Goal: Information Seeking & Learning: Learn about a topic

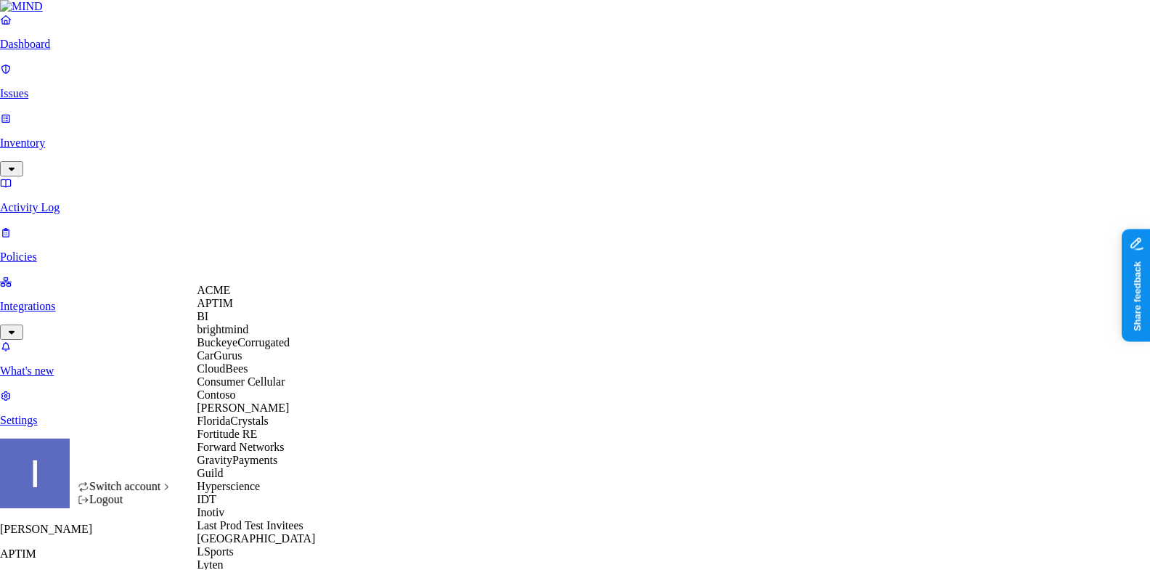
scroll to position [597, 0]
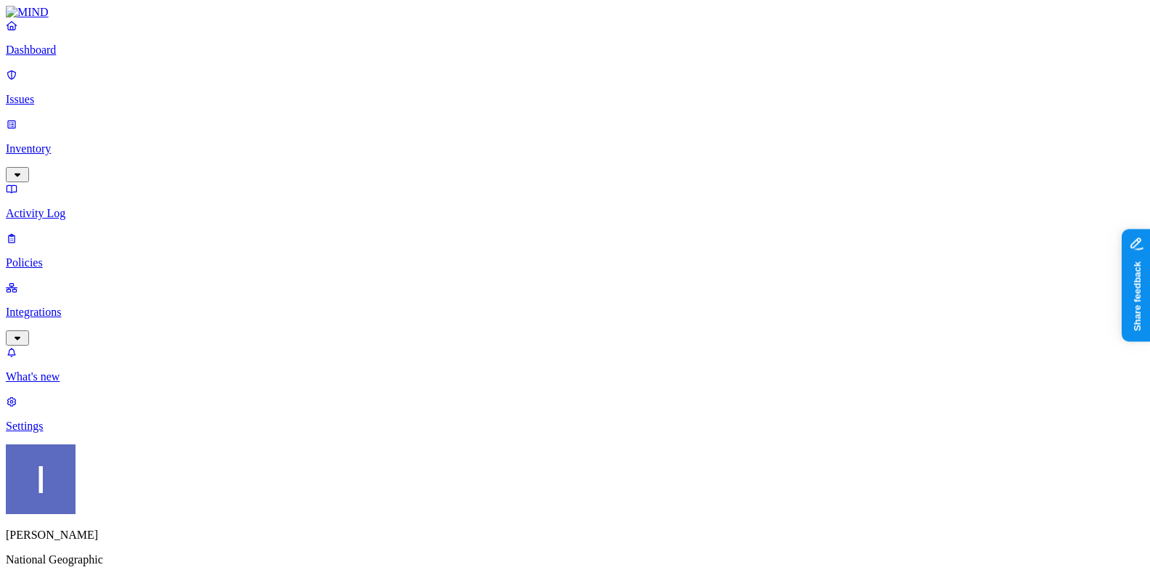
click at [110, 57] on p "Dashboard" at bounding box center [575, 50] width 1138 height 13
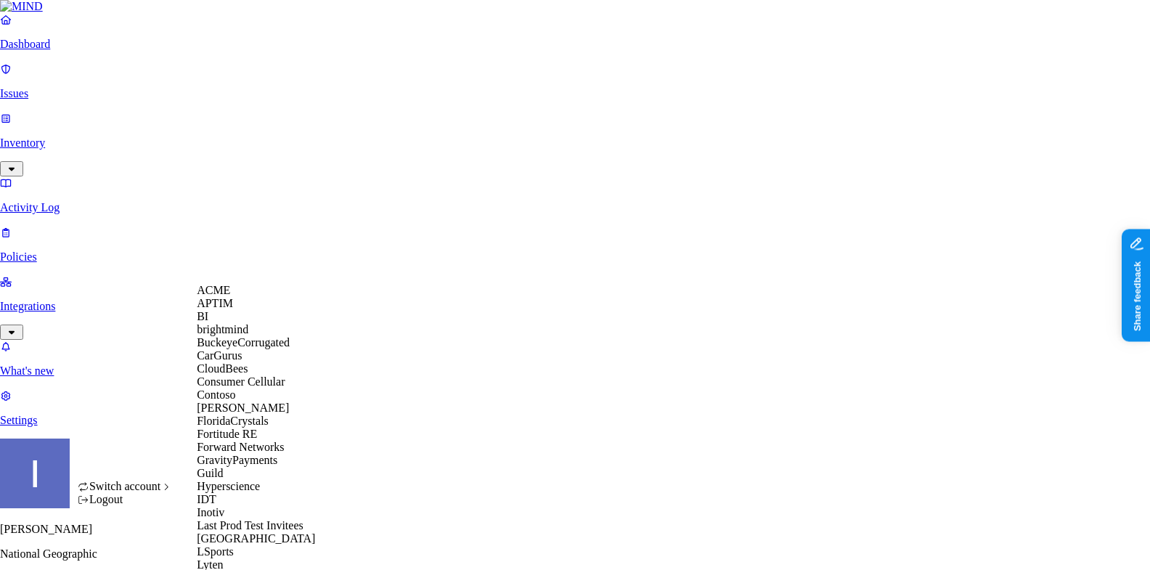
click at [237, 375] on div "CloudBees" at bounding box center [267, 368] width 141 height 13
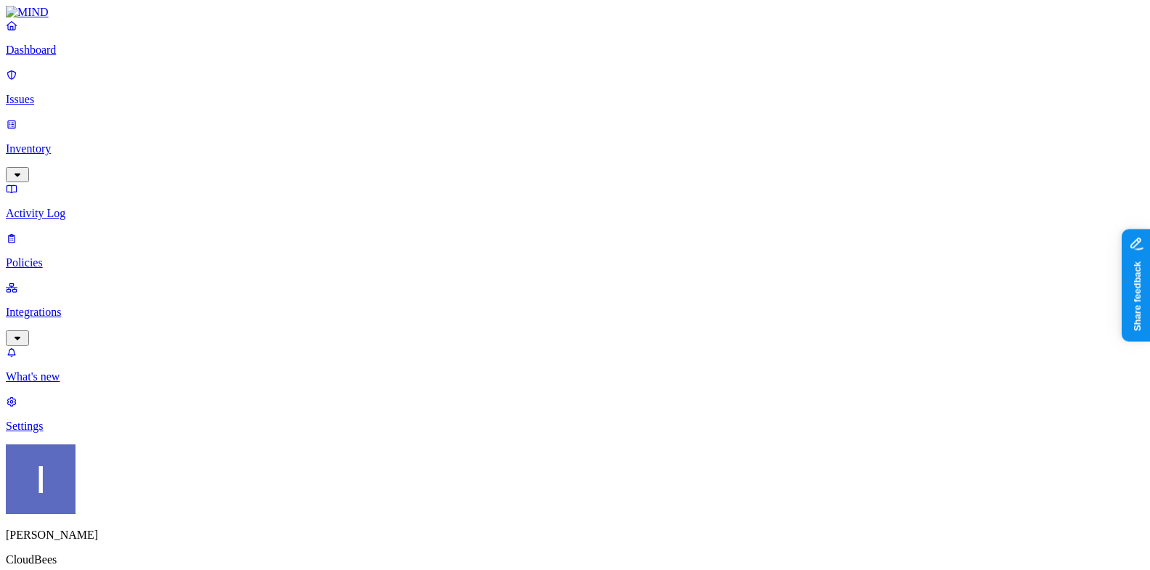
scroll to position [126, 0]
click at [97, 433] on link "Settings" at bounding box center [575, 414] width 1138 height 38
click at [73, 208] on nav "Dashboard Issues Inventory Activity Log Policies Integrations What's new 1 Sett…" at bounding box center [575, 226] width 1138 height 414
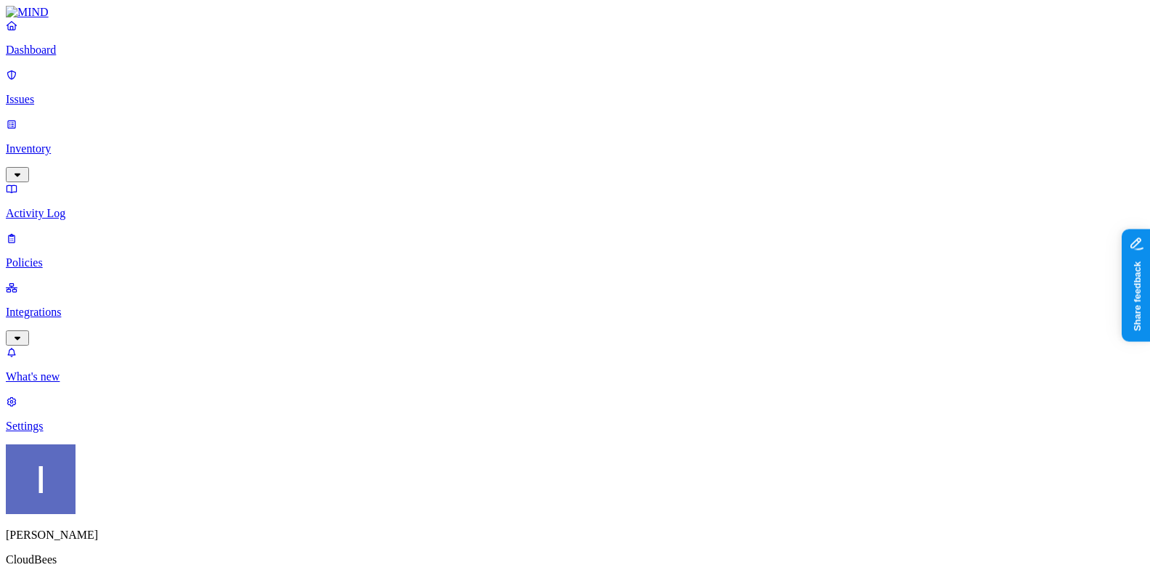
click at [75, 306] on p "Integrations" at bounding box center [575, 312] width 1138 height 13
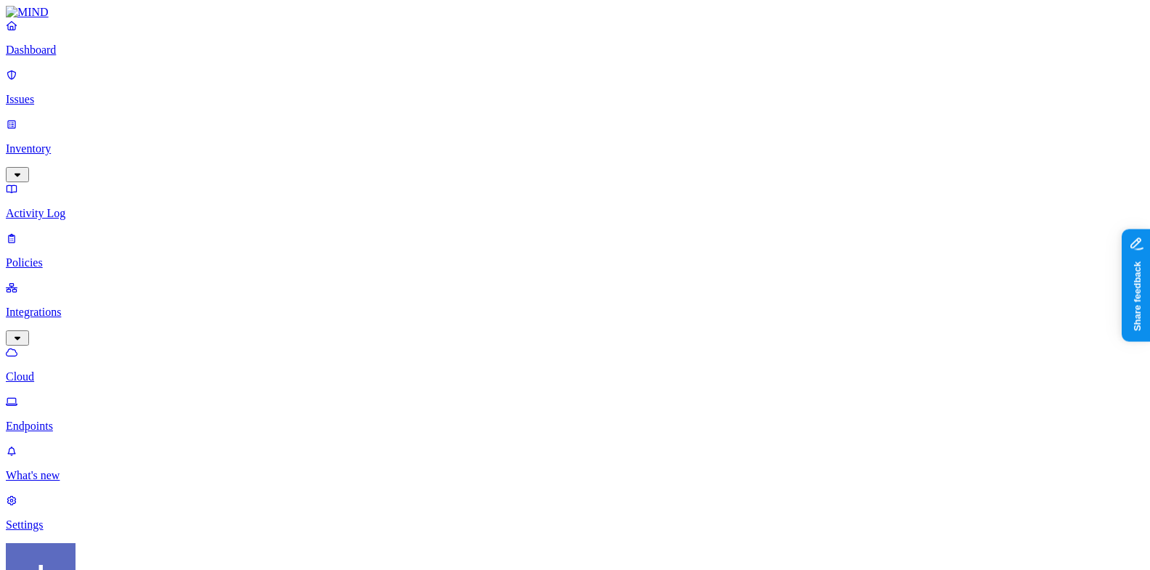
click at [87, 420] on p "Endpoints" at bounding box center [575, 426] width 1138 height 13
click at [61, 370] on p "Cloud" at bounding box center [575, 376] width 1138 height 13
click at [87, 518] on p "Settings" at bounding box center [575, 524] width 1138 height 13
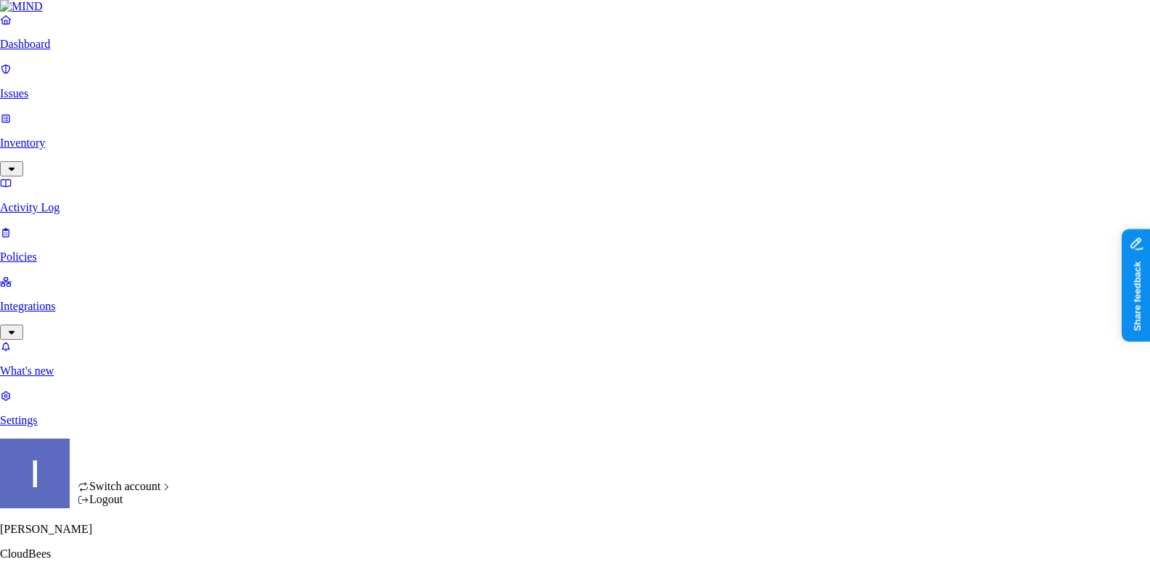
click at [144, 553] on html "Dashboard Issues Inventory Activity Log Policies Integrations What's new 1 Sett…" at bounding box center [575, 520] width 1150 height 1041
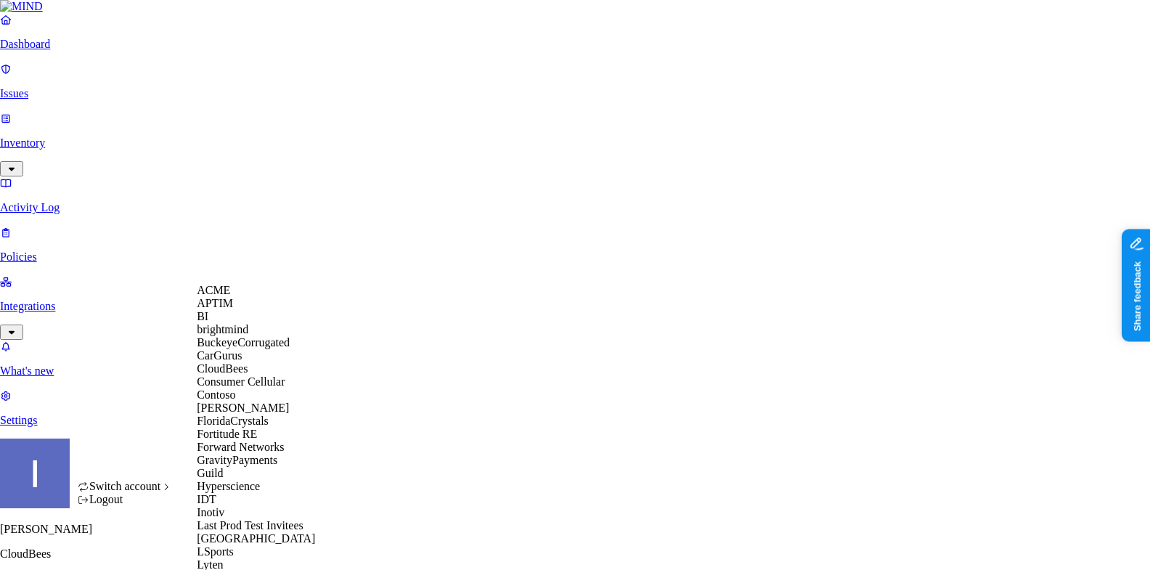
click at [256, 348] on span "BuckeyeCorrugated" at bounding box center [243, 342] width 93 height 12
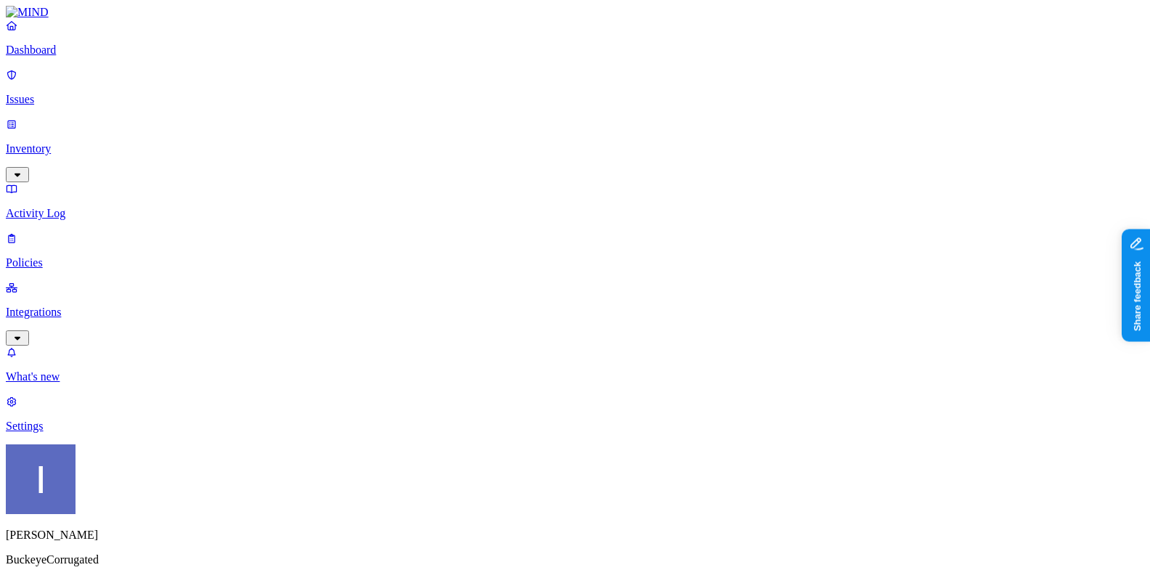
click at [82, 306] on p "Integrations" at bounding box center [575, 312] width 1138 height 13
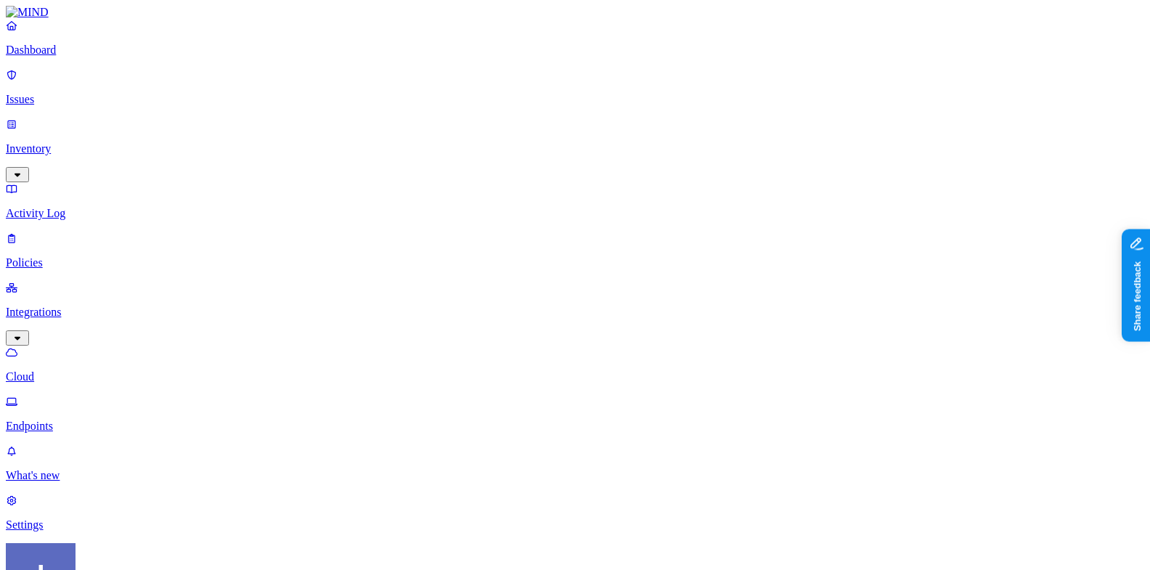
click at [78, 420] on p "Endpoints" at bounding box center [575, 426] width 1138 height 13
click at [136, 544] on html "Dashboard Issues Inventory Activity Log Policies Integrations Cloud Endpoints W…" at bounding box center [575, 493] width 1150 height 987
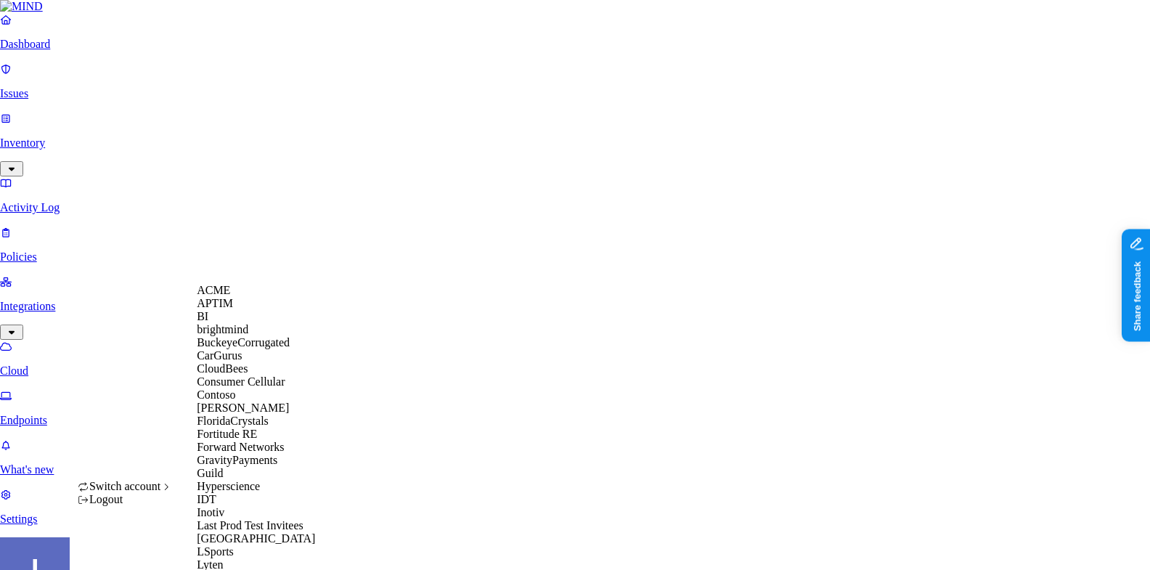
scroll to position [540, 0]
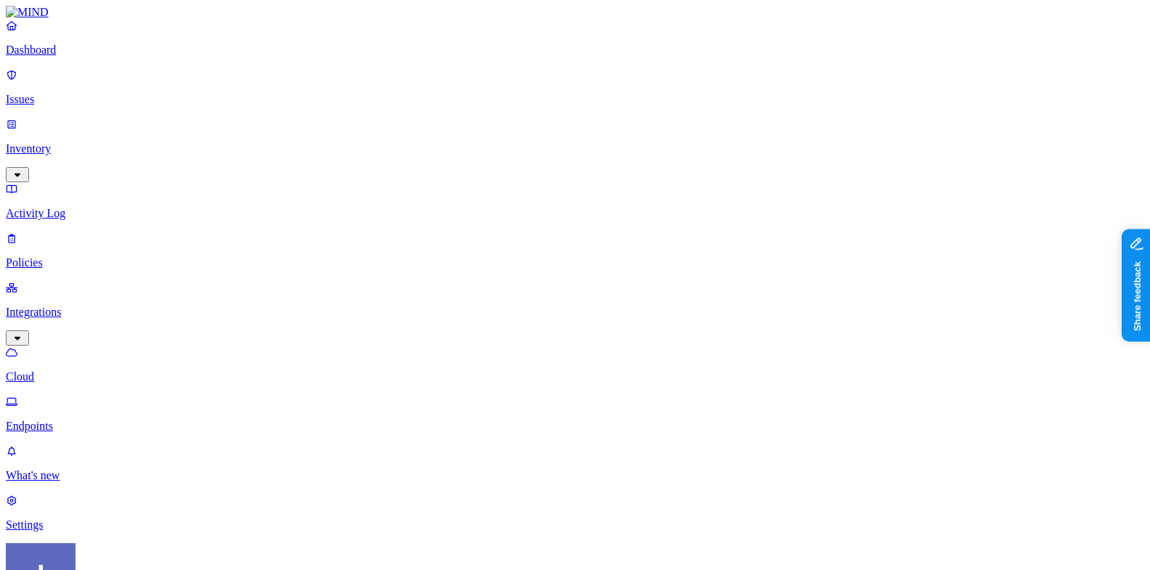
click at [126, 518] on p "Settings" at bounding box center [575, 524] width 1138 height 13
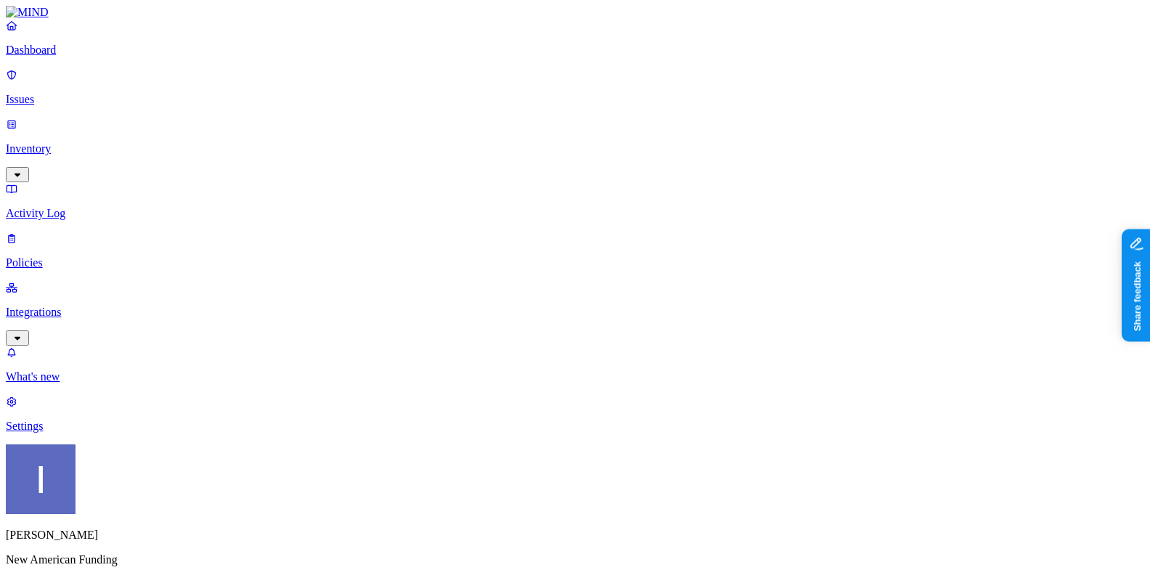
click at [23, 333] on icon "button" at bounding box center [18, 337] width 12 height 9
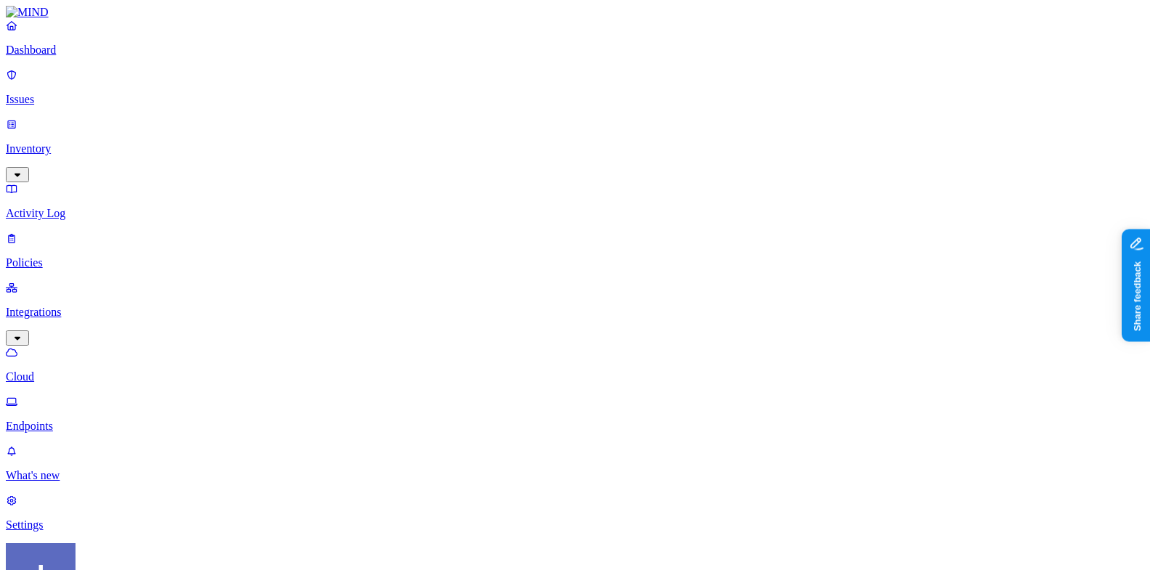
click at [78, 346] on link "Cloud" at bounding box center [575, 365] width 1138 height 38
click at [78, 420] on p "Endpoints" at bounding box center [575, 426] width 1138 height 13
click at [98, 57] on p "Dashboard" at bounding box center [575, 50] width 1138 height 13
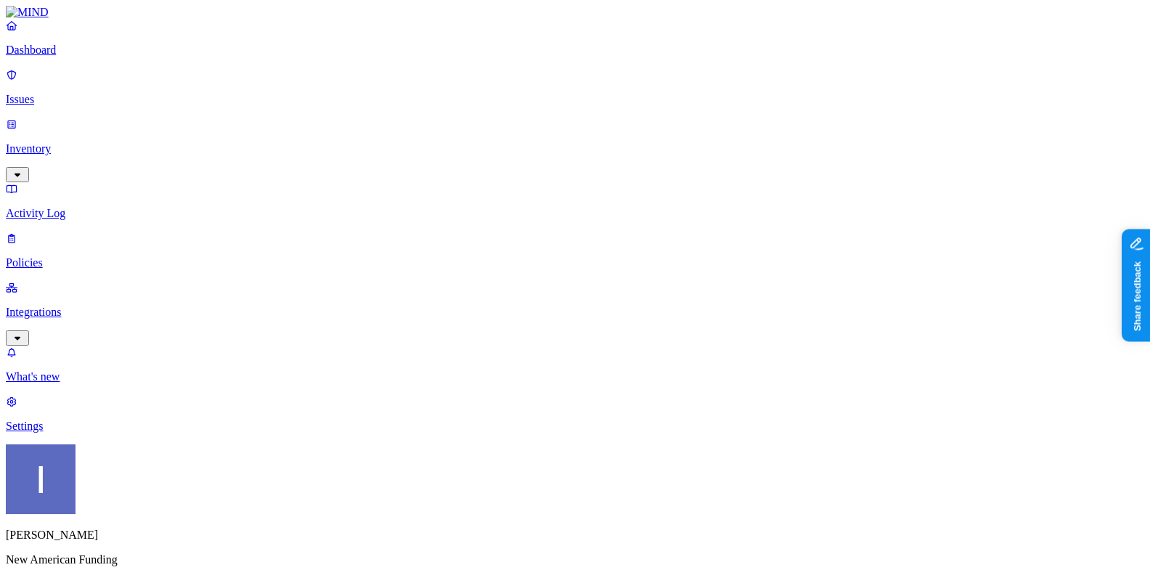
scroll to position [40, 0]
click at [130, 118] on link "Inventory" at bounding box center [575, 149] width 1138 height 62
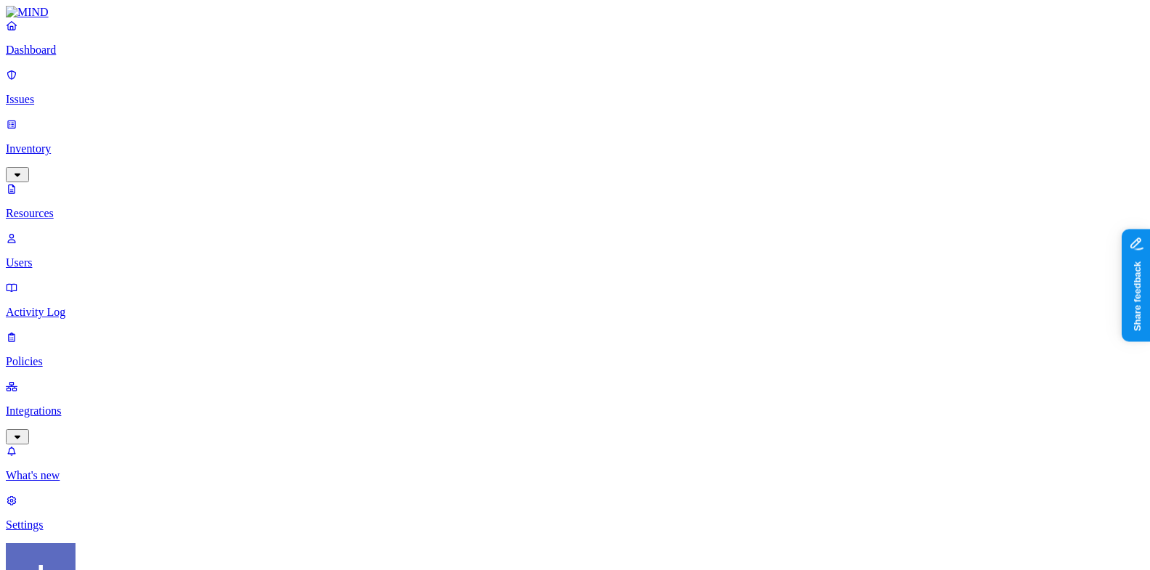
click at [674, 242] on label "Public Data" at bounding box center [689, 254] width 30 height 25
click at [674, 245] on label "Public Data" at bounding box center [689, 257] width 30 height 25
click at [681, 86] on label "Confidential Data" at bounding box center [703, 98] width 58 height 25
click at [674, 86] on div "Confidential Data" at bounding box center [674, 93] width 0 height 41
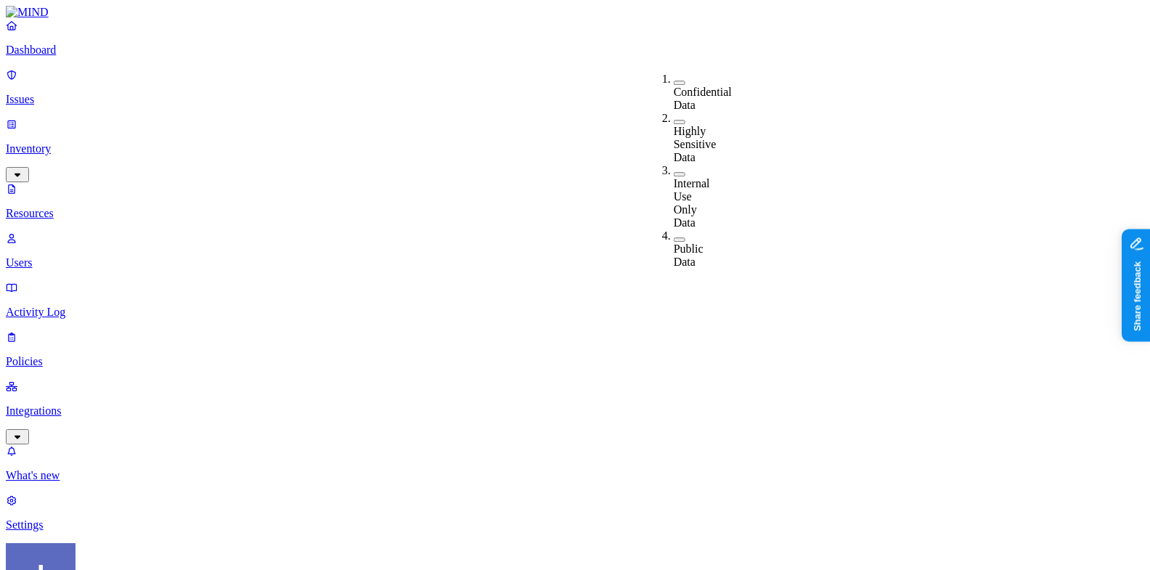
click at [674, 85] on div "Confidential Data" at bounding box center [674, 92] width 0 height 39
click at [680, 88] on label "Confidential Data" at bounding box center [703, 100] width 58 height 25
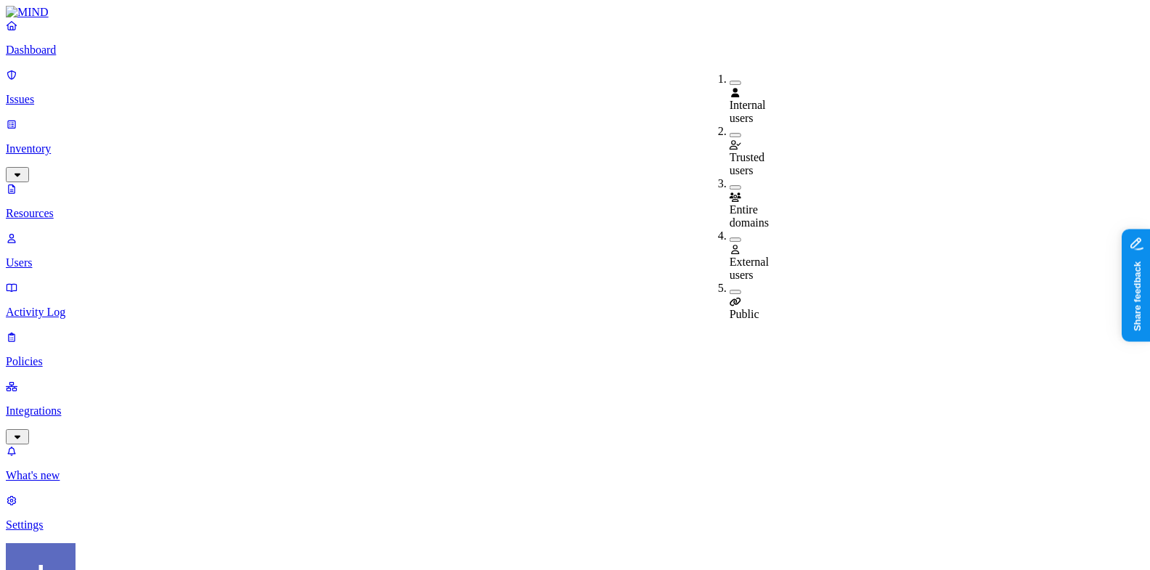
click at [730, 295] on div "Public" at bounding box center [730, 308] width 0 height 26
drag, startPoint x: 828, startPoint y: 107, endPoint x: 1005, endPoint y: 110, distance: 176.4
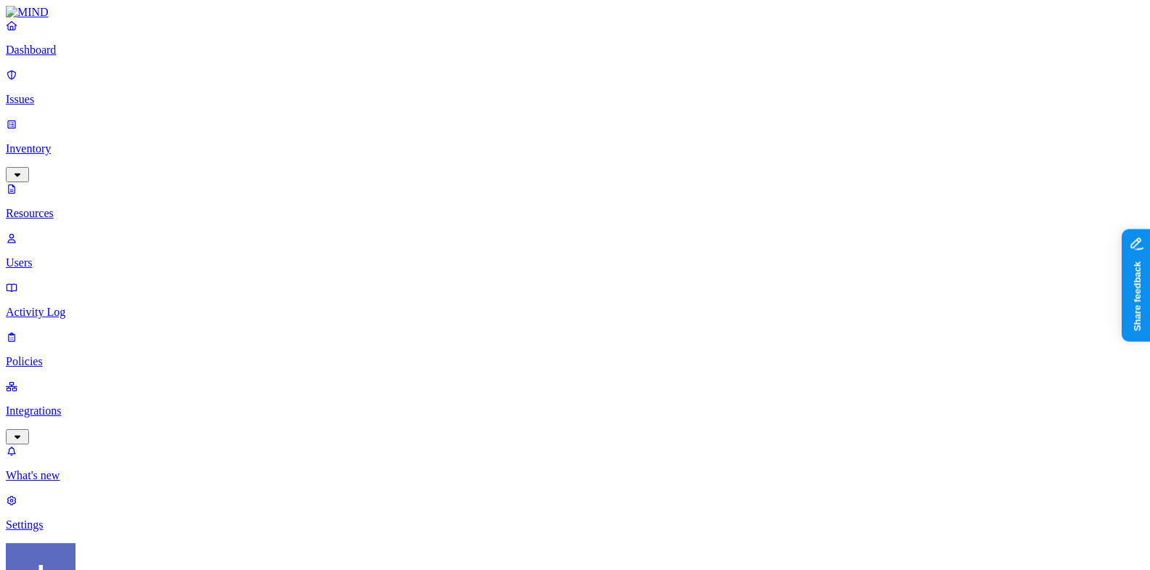
click at [55, 57] on link "Dashboard" at bounding box center [575, 38] width 1138 height 38
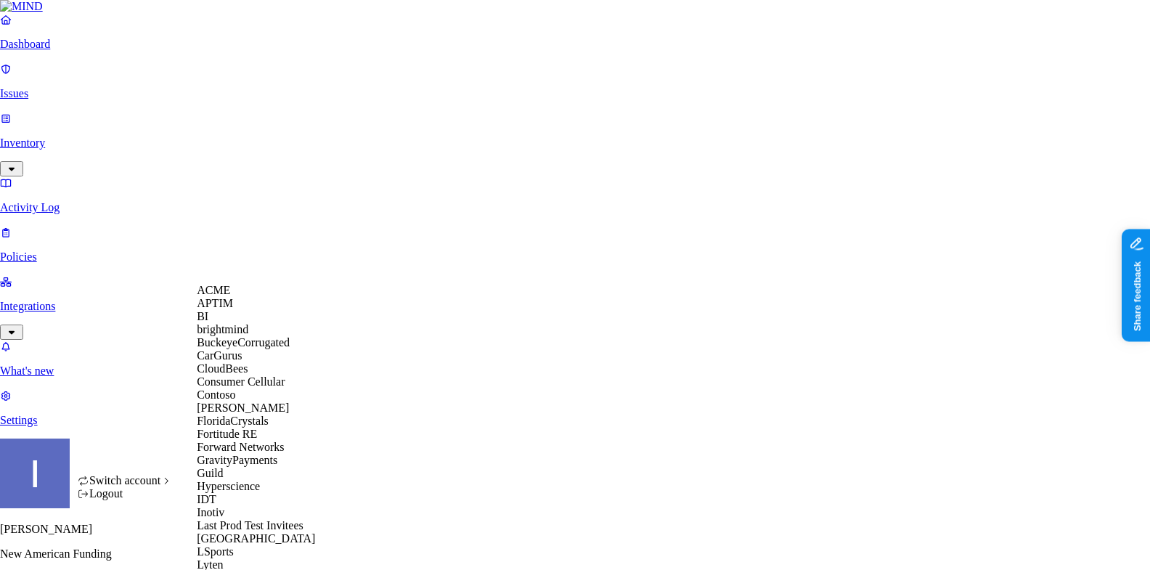
scroll to position [540, 0]
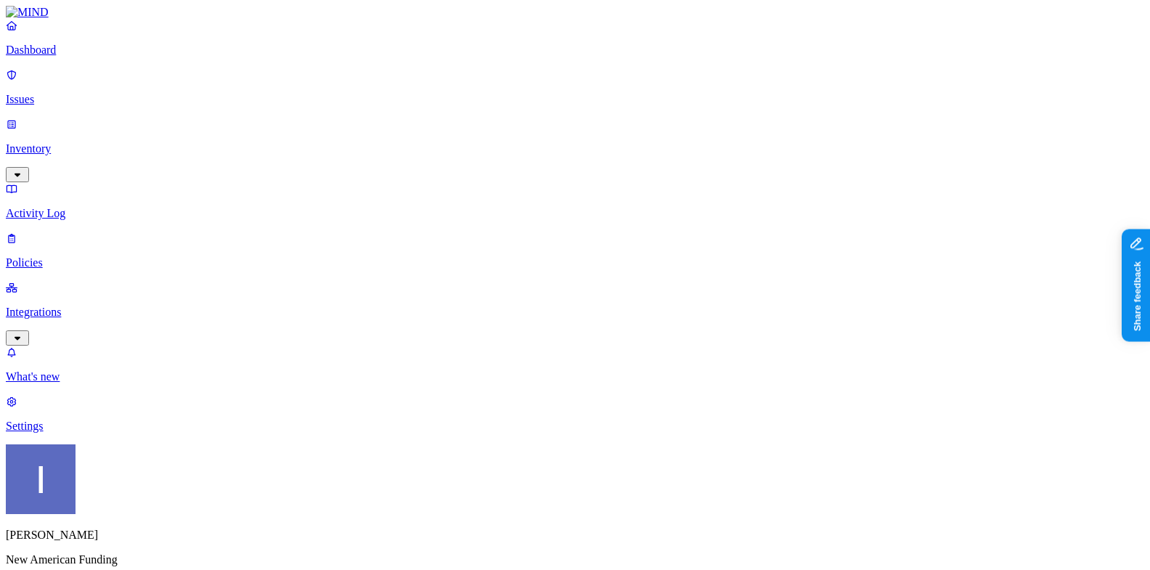
click at [118, 142] on p "Inventory" at bounding box center [575, 148] width 1138 height 13
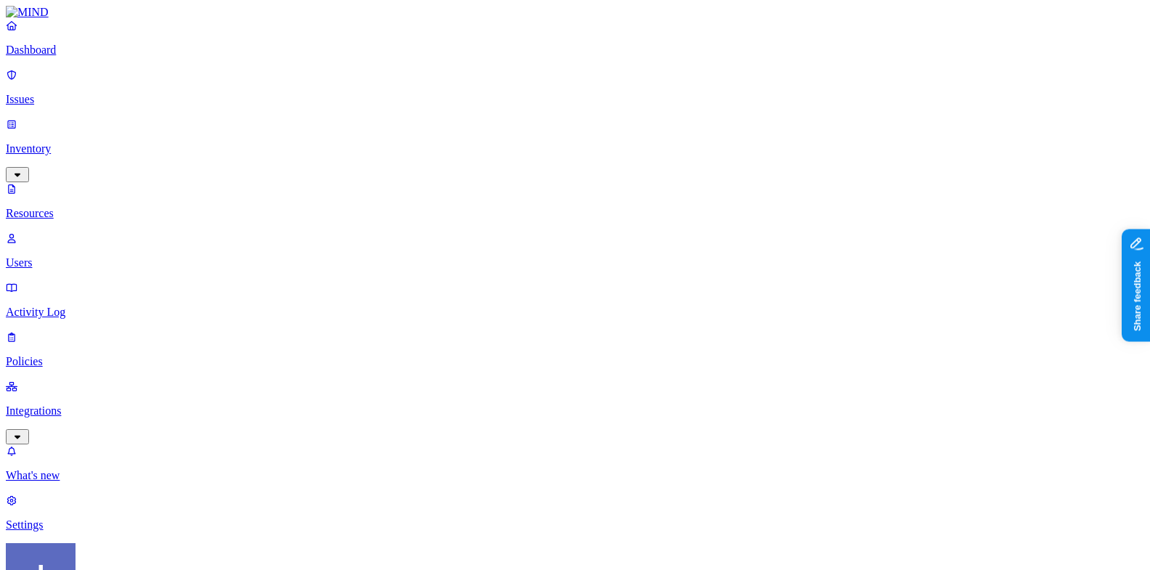
click at [748, 308] on span "Public" at bounding box center [745, 314] width 30 height 12
drag, startPoint x: 531, startPoint y: 365, endPoint x: 605, endPoint y: 372, distance: 75.1
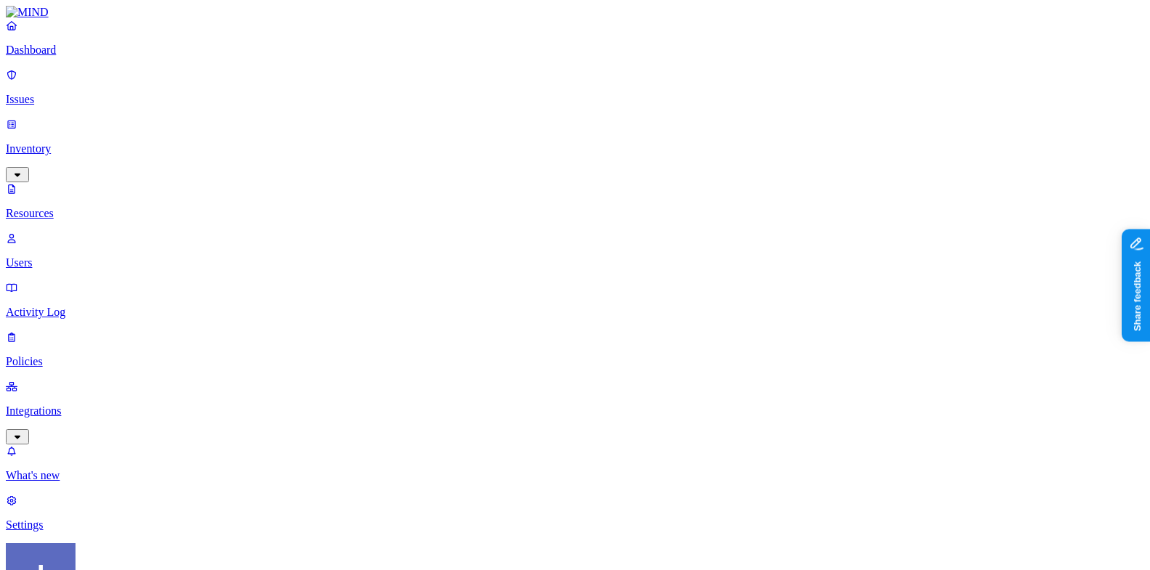
scroll to position [461, 0]
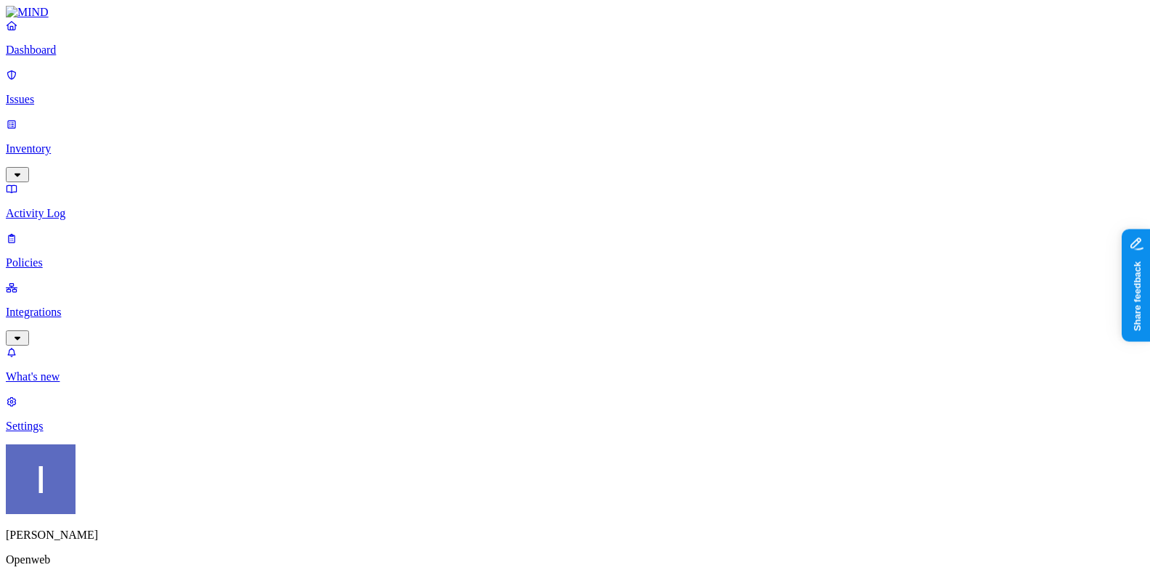
click at [64, 433] on p "Settings" at bounding box center [575, 426] width 1138 height 13
click at [61, 281] on link "Integrations" at bounding box center [575, 312] width 1138 height 62
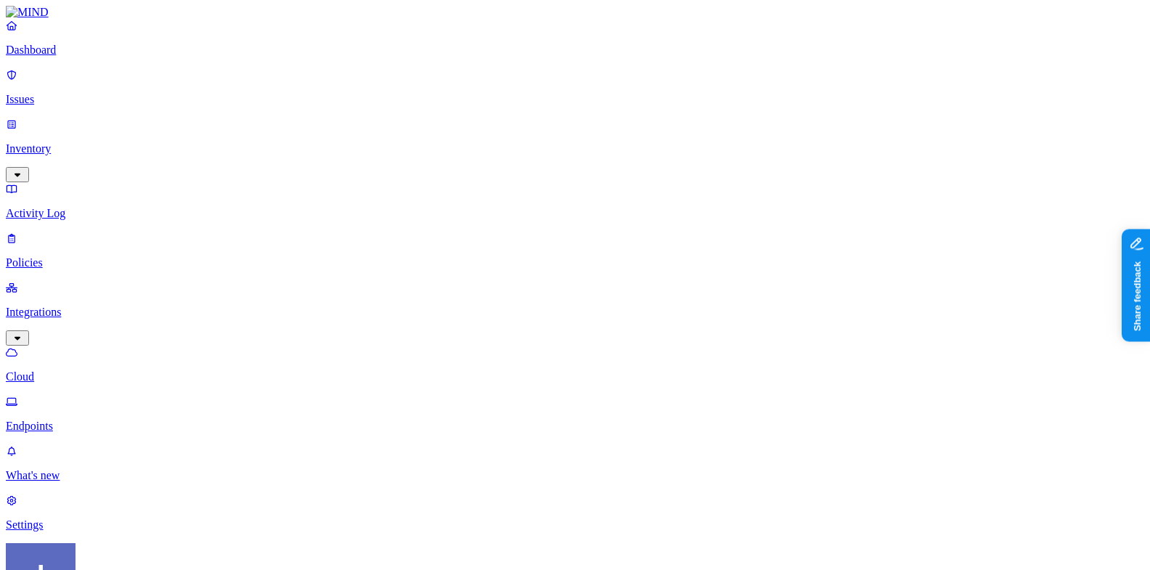
click at [68, 420] on p "Endpoints" at bounding box center [575, 426] width 1138 height 13
click at [89, 370] on p "Cloud" at bounding box center [575, 376] width 1138 height 13
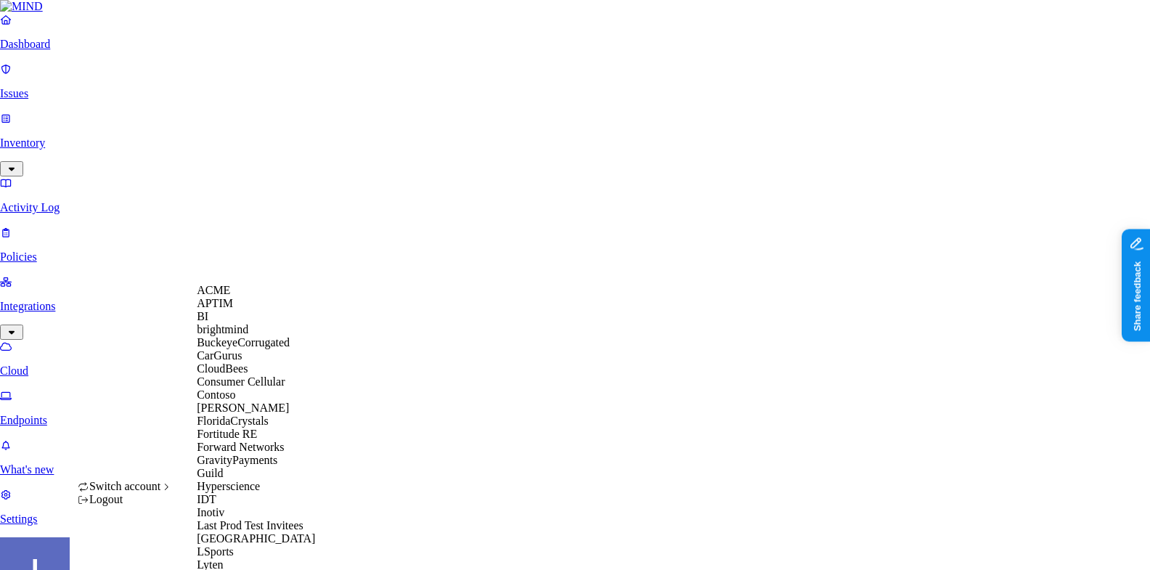
scroll to position [817, 0]
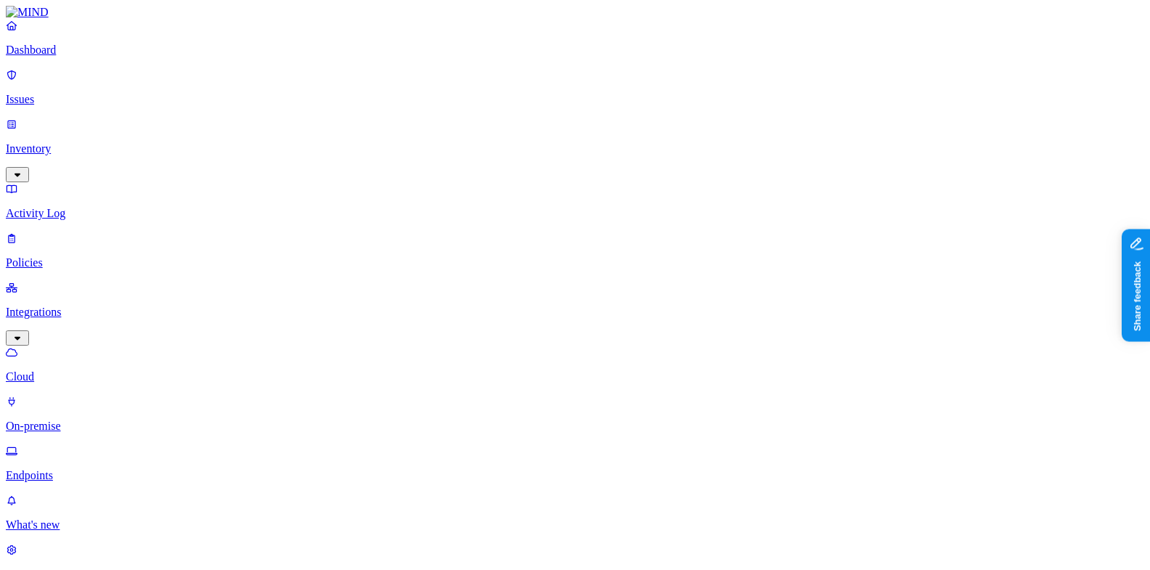
click at [94, 232] on link "Policies" at bounding box center [575, 251] width 1138 height 38
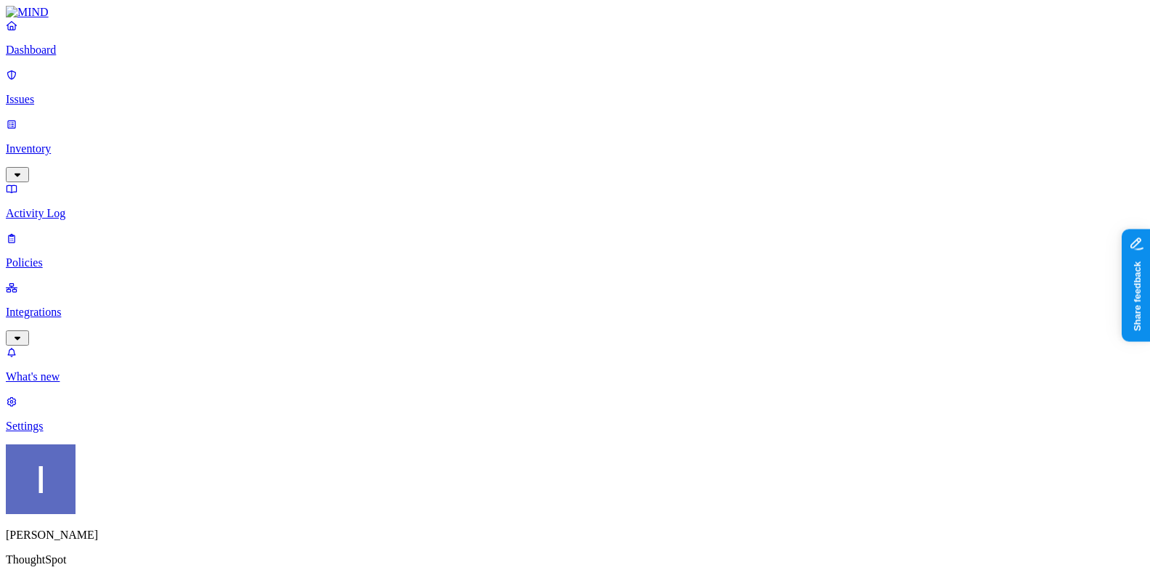
drag, startPoint x: 457, startPoint y: 424, endPoint x: 473, endPoint y: 362, distance: 63.7
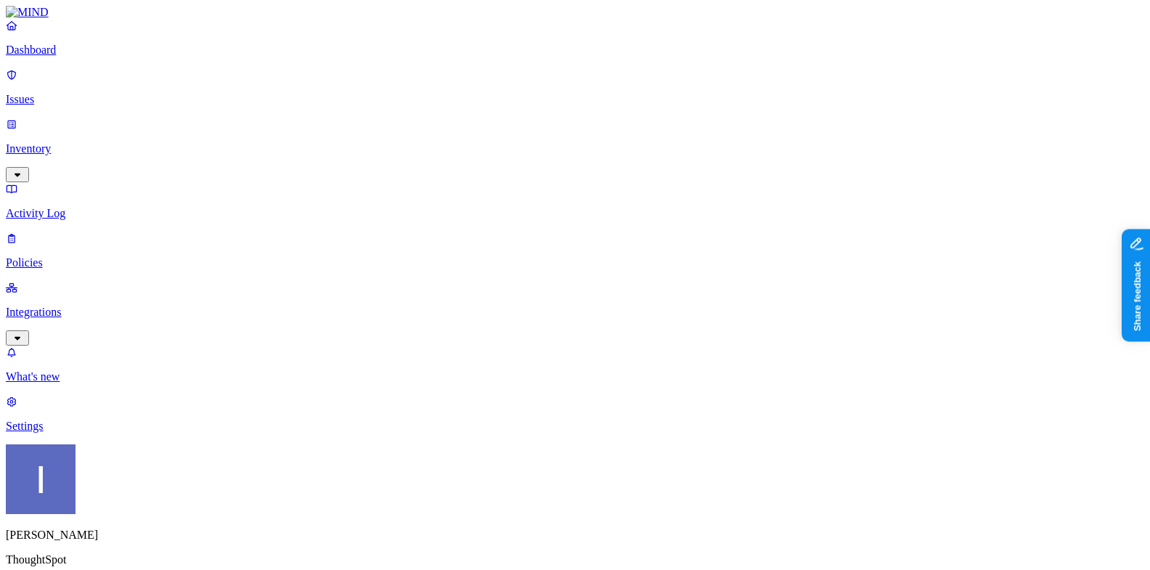
click at [518, 398] on label "Groups" at bounding box center [503, 391] width 34 height 12
click at [533, 85] on input "search" at bounding box center [550, 77] width 128 height 15
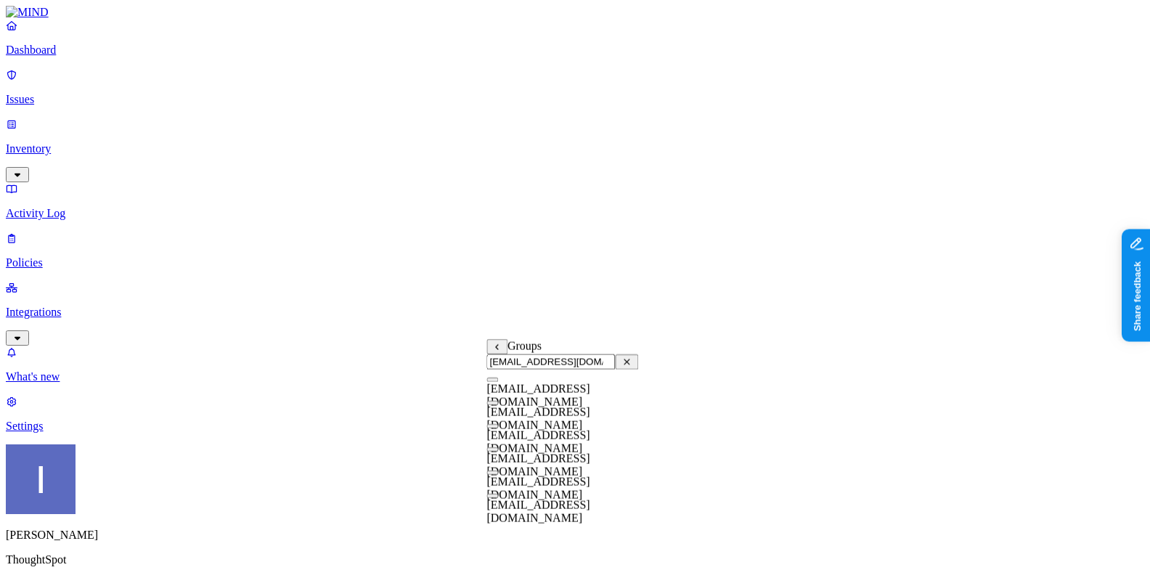
type input "it@thoughtspot.com"
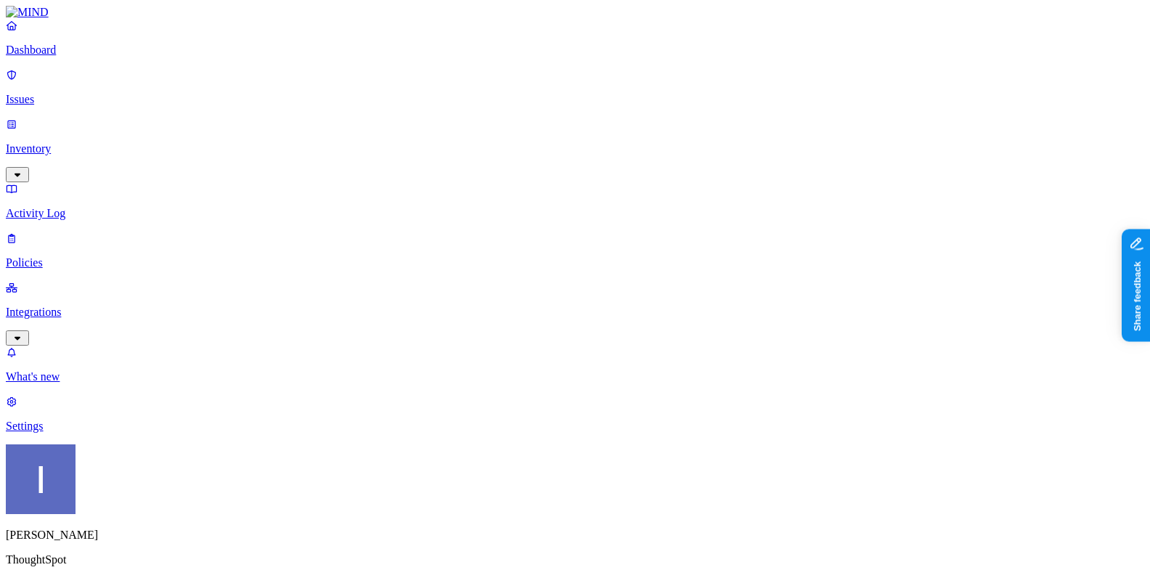
click at [516, 398] on label "Groups" at bounding box center [503, 391] width 34 height 12
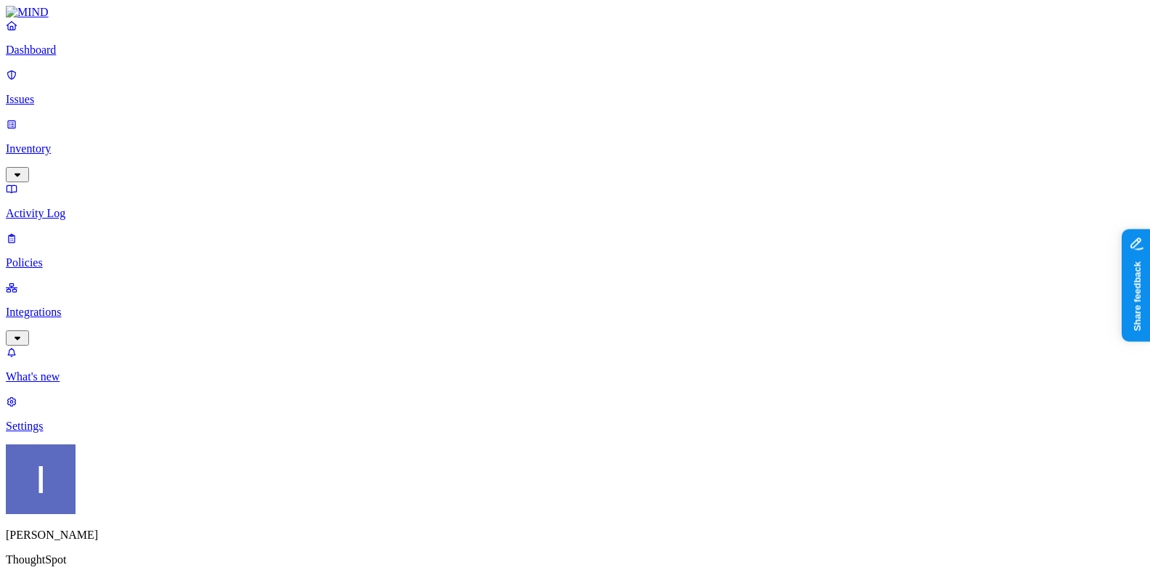
click at [512, 375] on label "Users" at bounding box center [499, 368] width 26 height 12
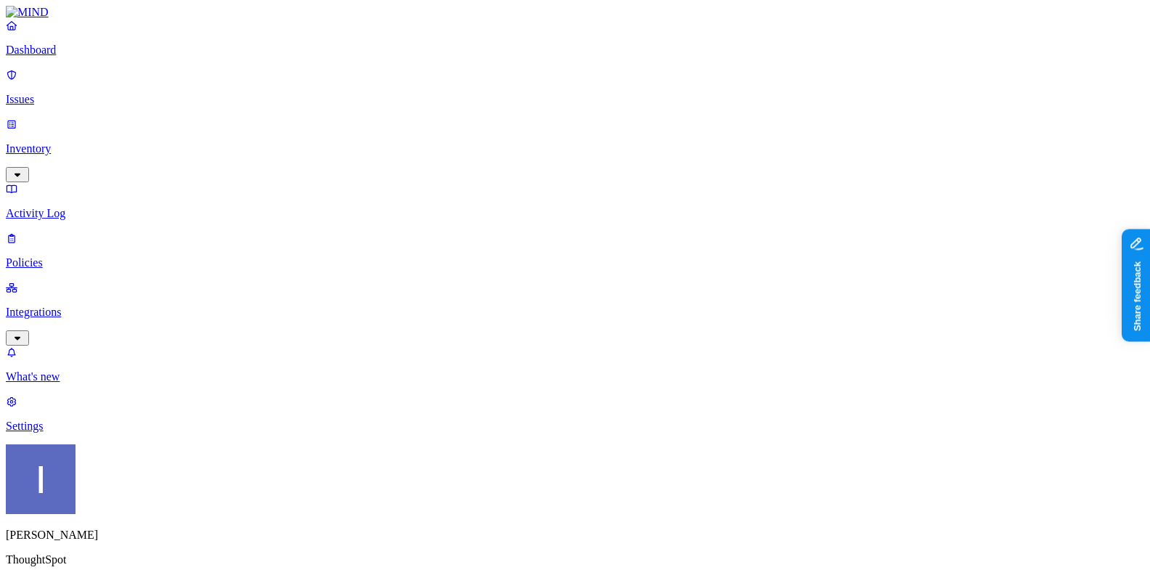
click at [512, 375] on label "Users" at bounding box center [499, 368] width 26 height 12
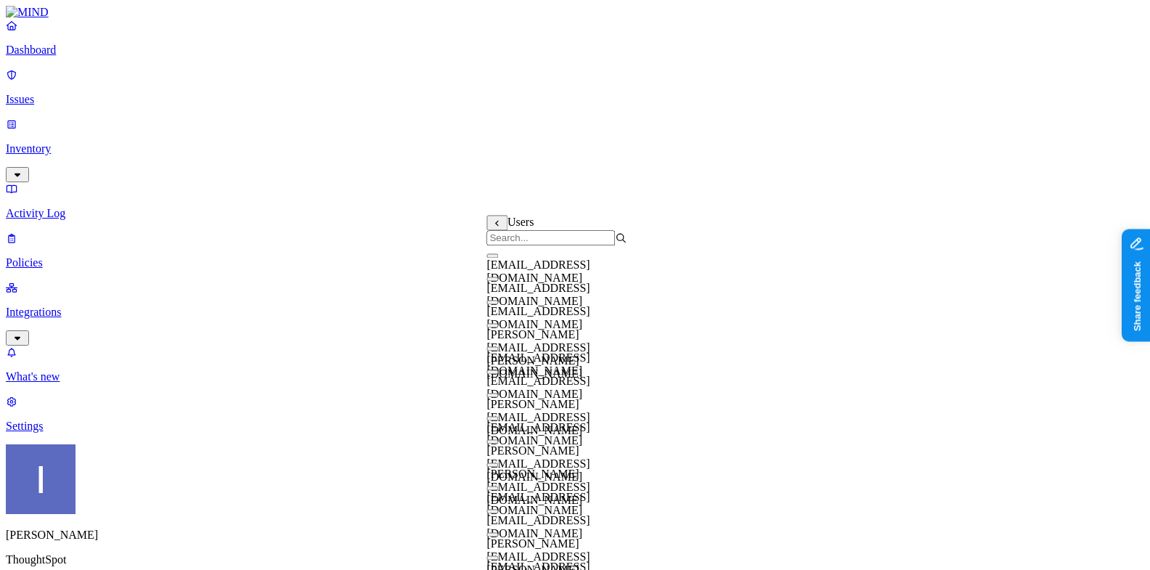
scroll to position [550, 0]
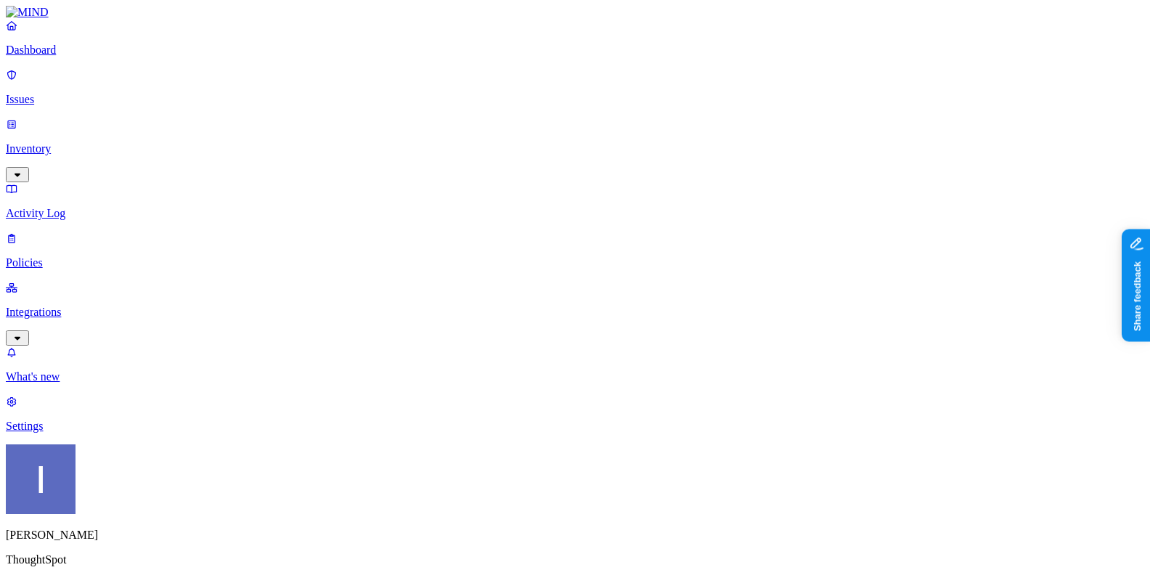
click at [520, 271] on label "Groups" at bounding box center [503, 267] width 34 height 12
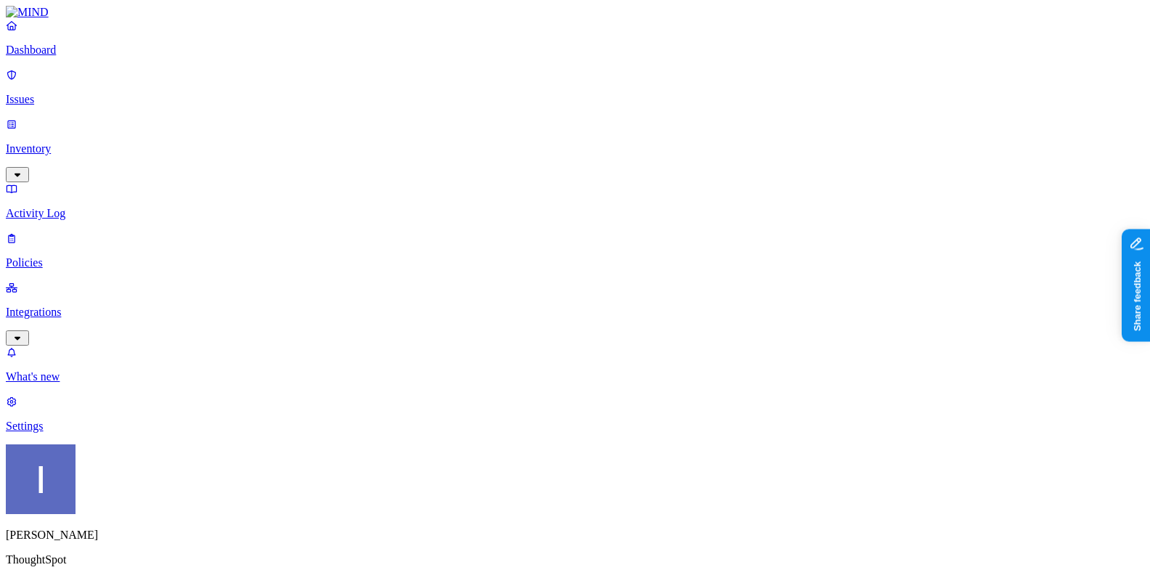
click at [520, 295] on label "Departments" at bounding box center [516, 291] width 60 height 12
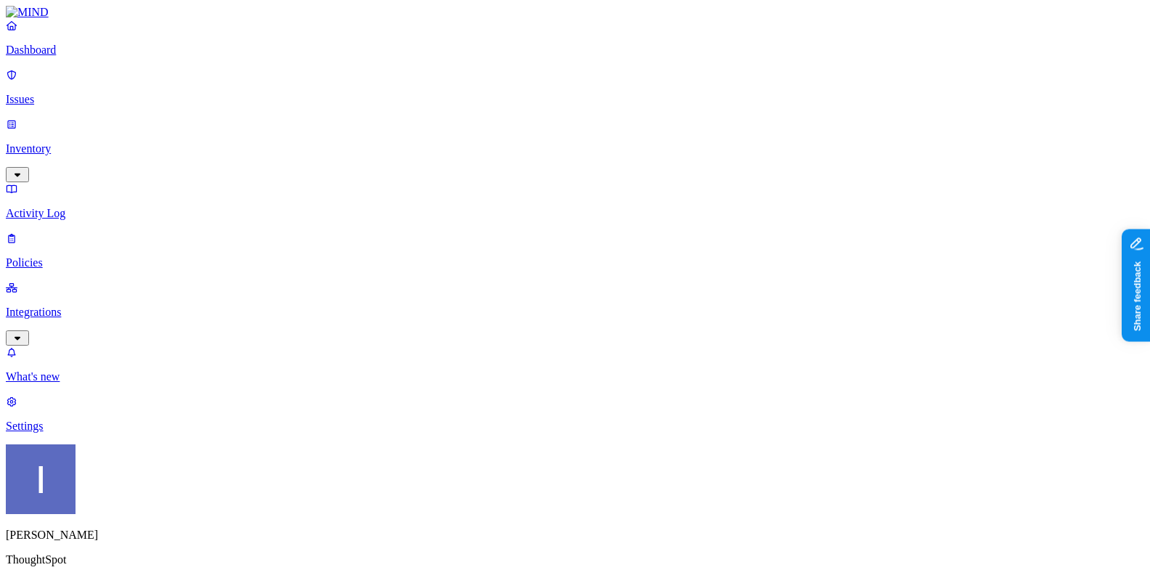
click at [546, 426] on label "Departments" at bounding box center [516, 420] width 60 height 12
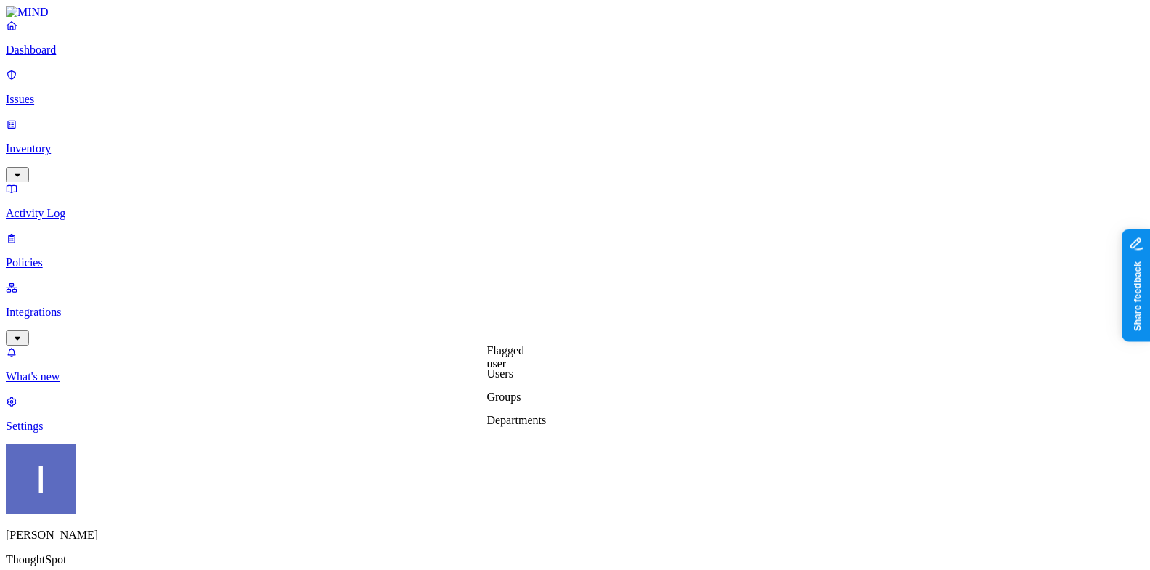
click at [512, 426] on label "Departments" at bounding box center [516, 420] width 60 height 12
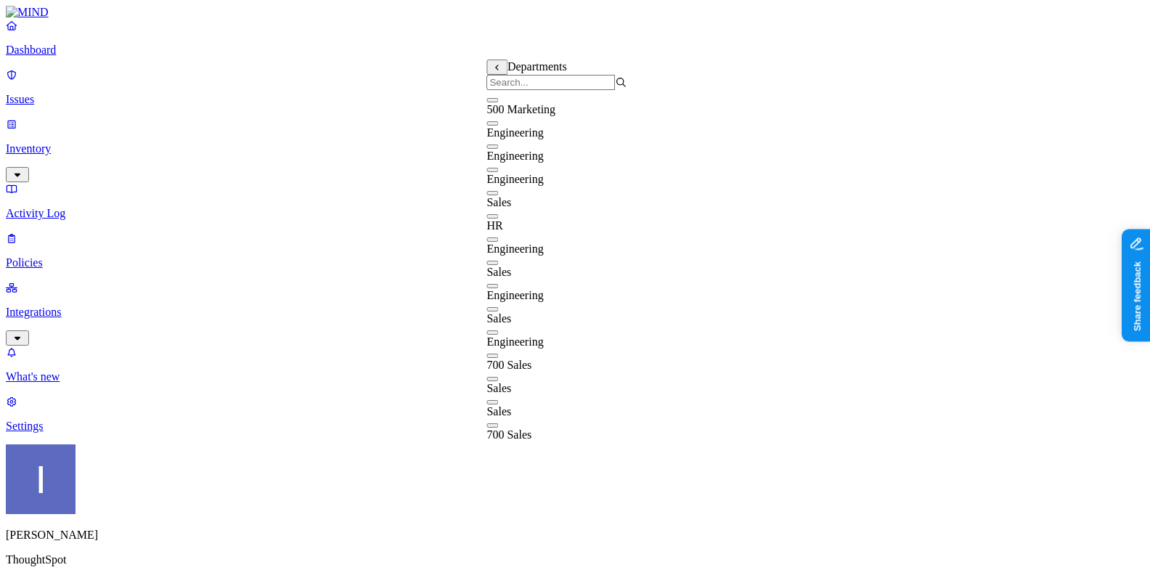
click at [499, 77] on div "Departments" at bounding box center [556, 75] width 140 height 30
click at [499, 68] on icon at bounding box center [496, 67] width 9 height 7
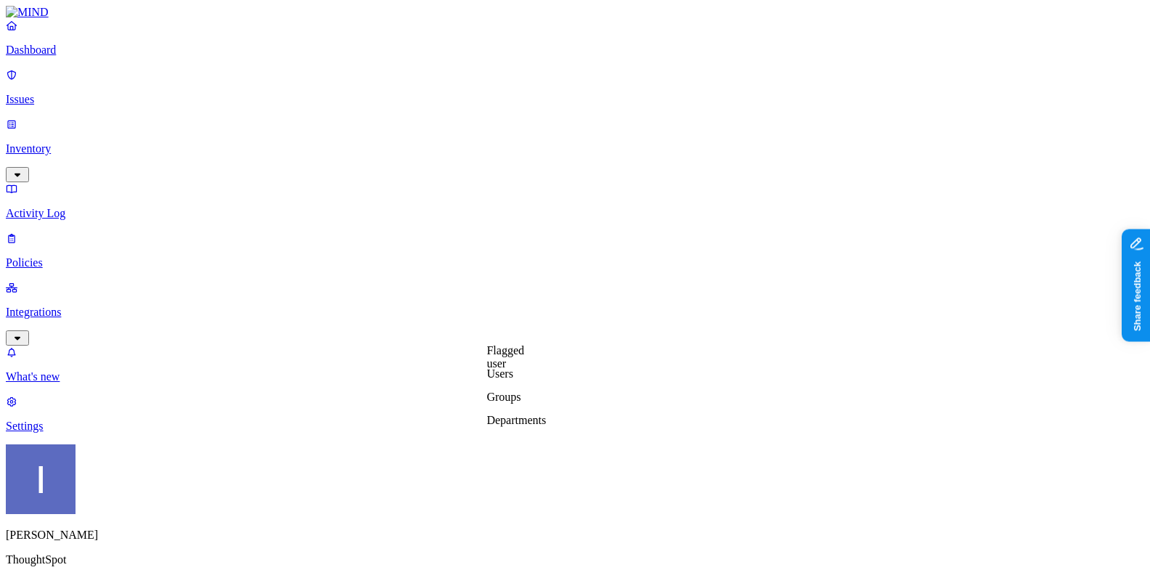
click at [505, 403] on label "Groups" at bounding box center [503, 397] width 34 height 12
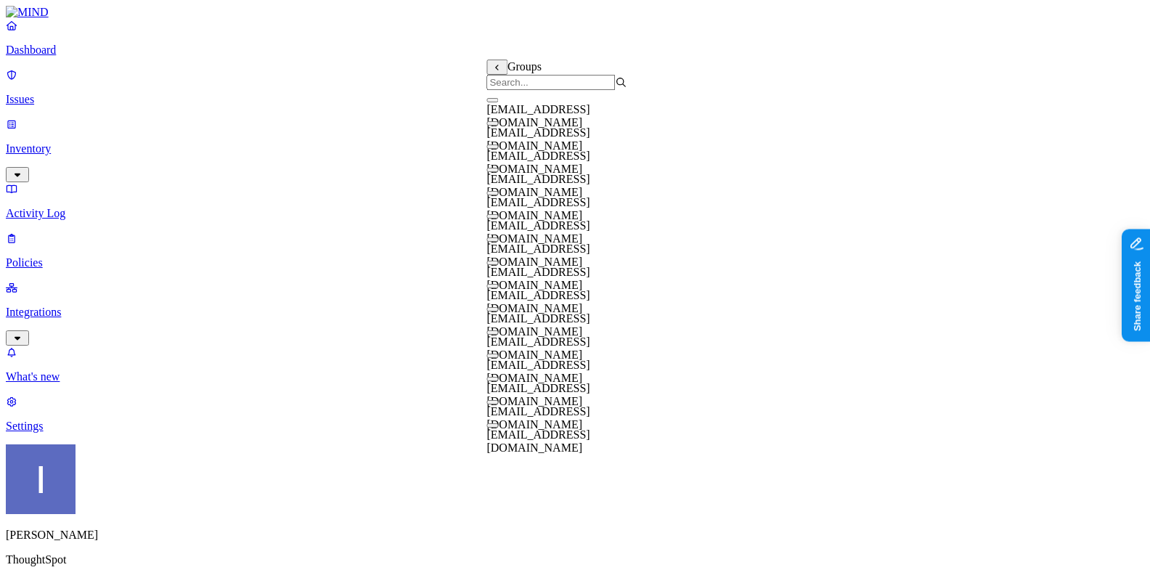
click at [544, 87] on input "search" at bounding box center [550, 82] width 128 height 15
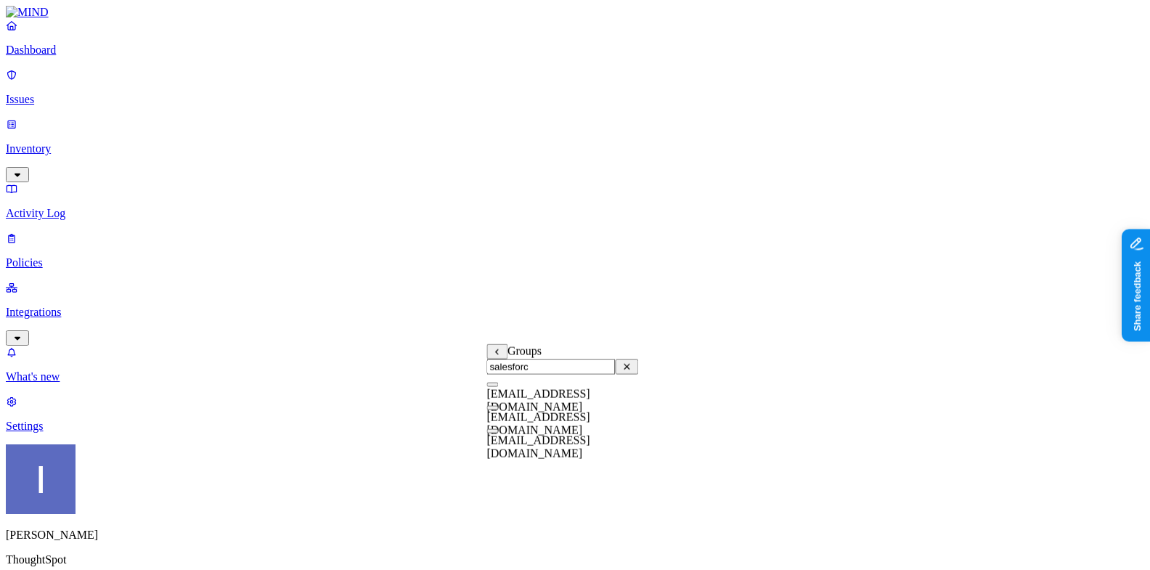
type input "salesforce"
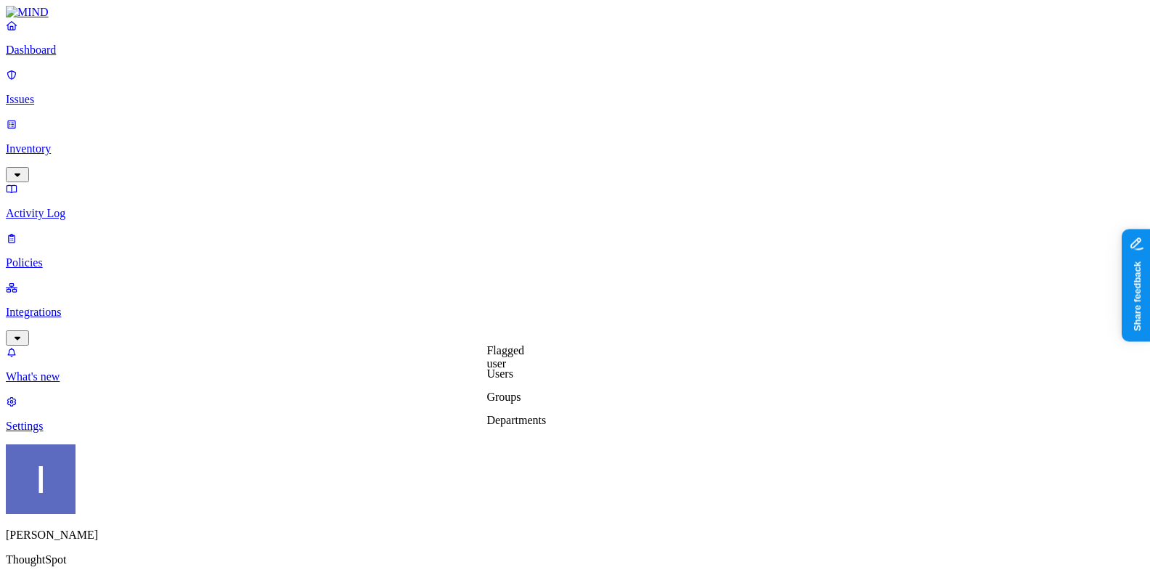
click at [520, 402] on label "Groups" at bounding box center [503, 397] width 34 height 12
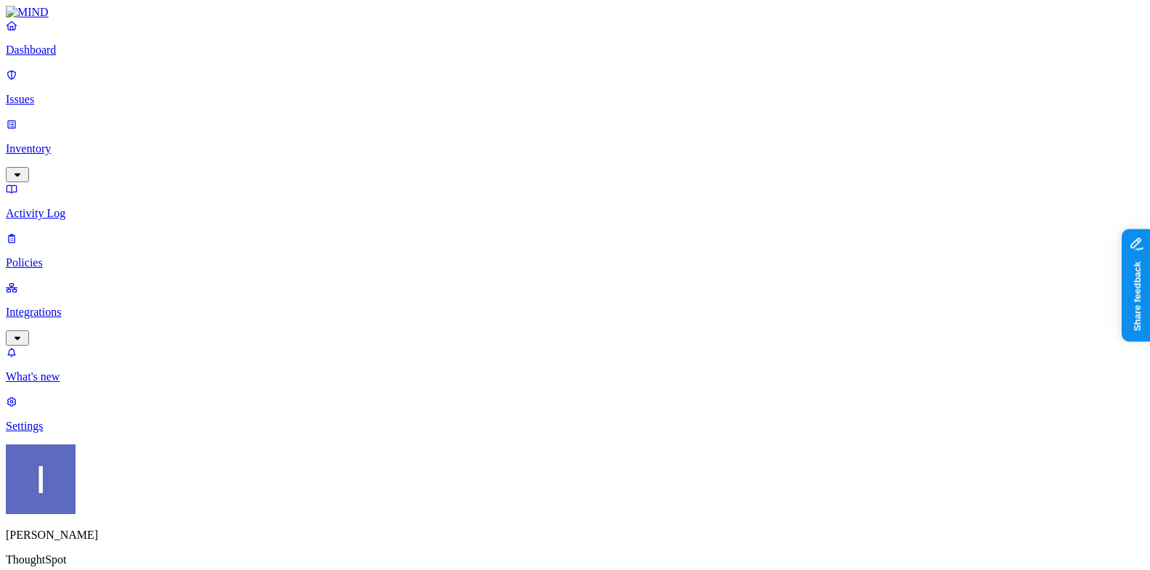
click at [520, 403] on label "Groups" at bounding box center [503, 397] width 34 height 12
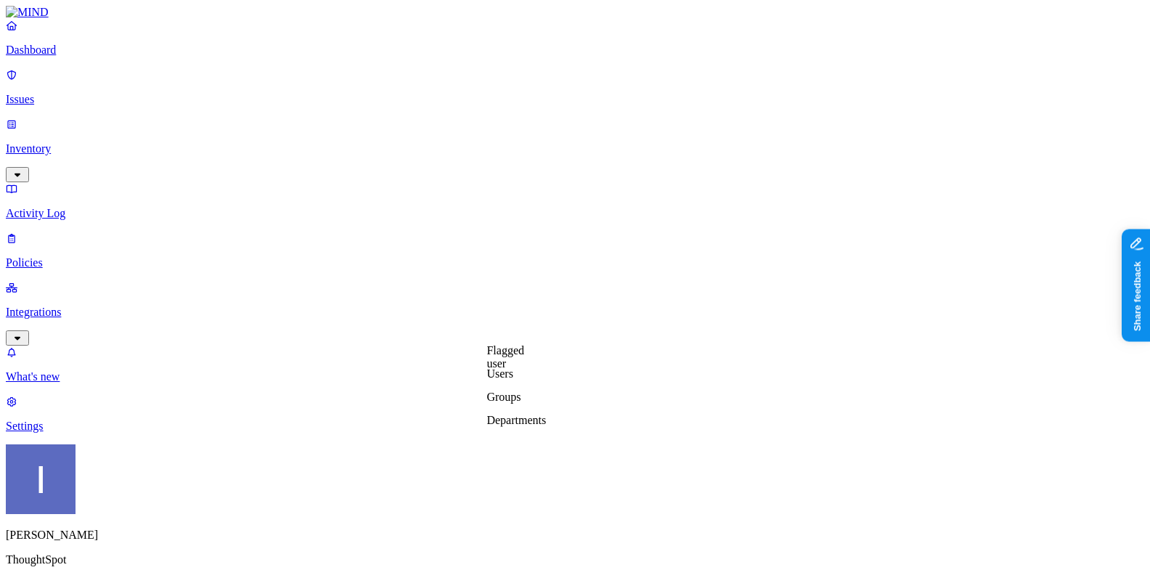
click at [512, 403] on label "Groups" at bounding box center [503, 397] width 34 height 12
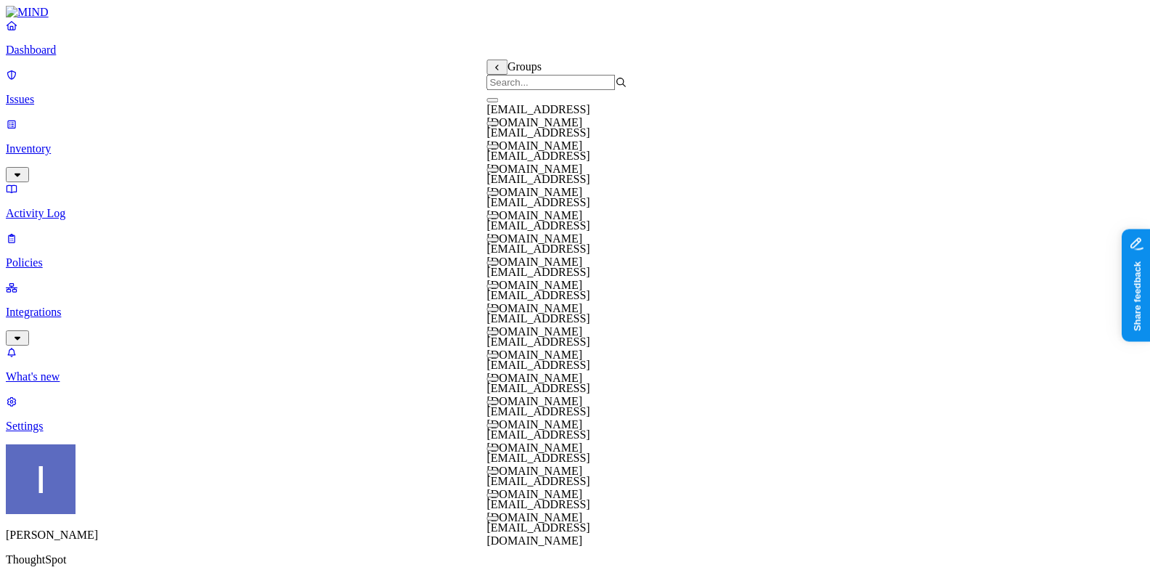
scroll to position [0, 0]
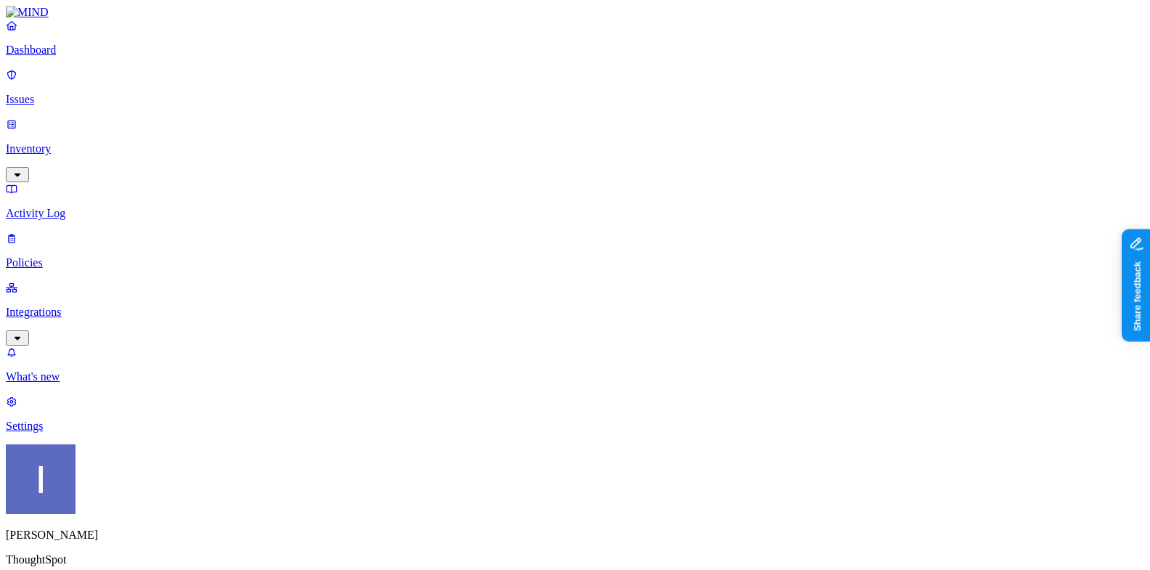
click at [512, 380] on label "Users" at bounding box center [499, 373] width 26 height 12
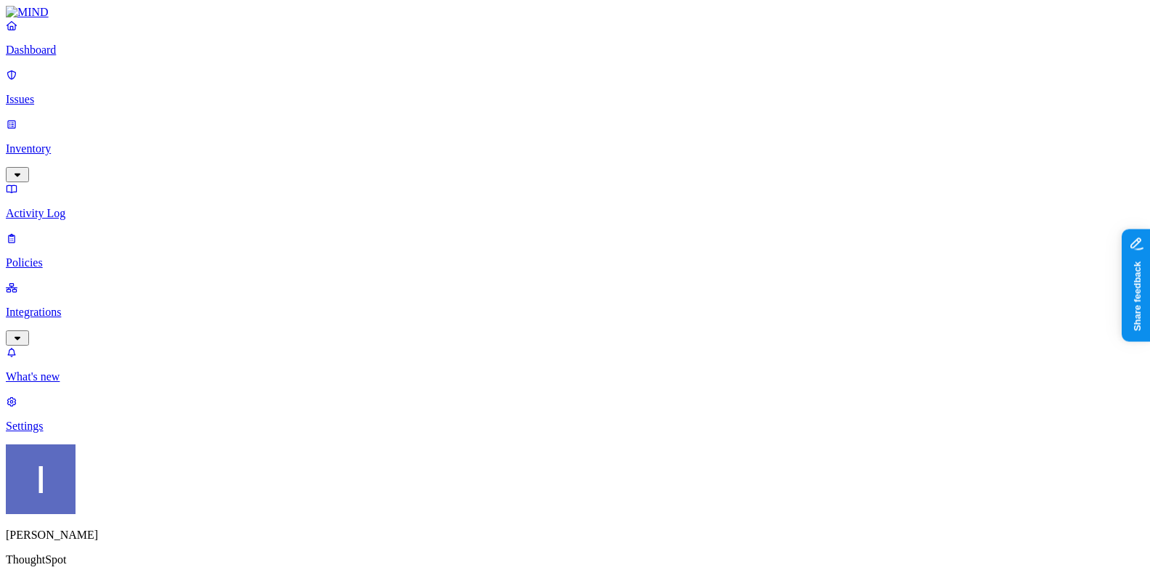
click at [526, 426] on label "Departments" at bounding box center [516, 420] width 60 height 12
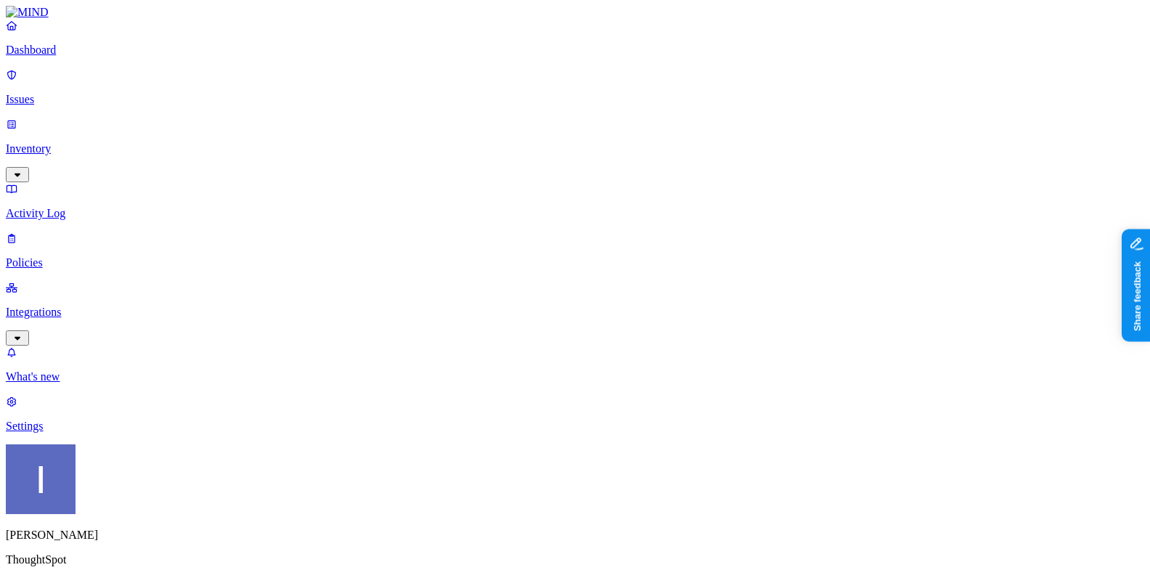
click at [518, 403] on label "Groups" at bounding box center [503, 397] width 34 height 12
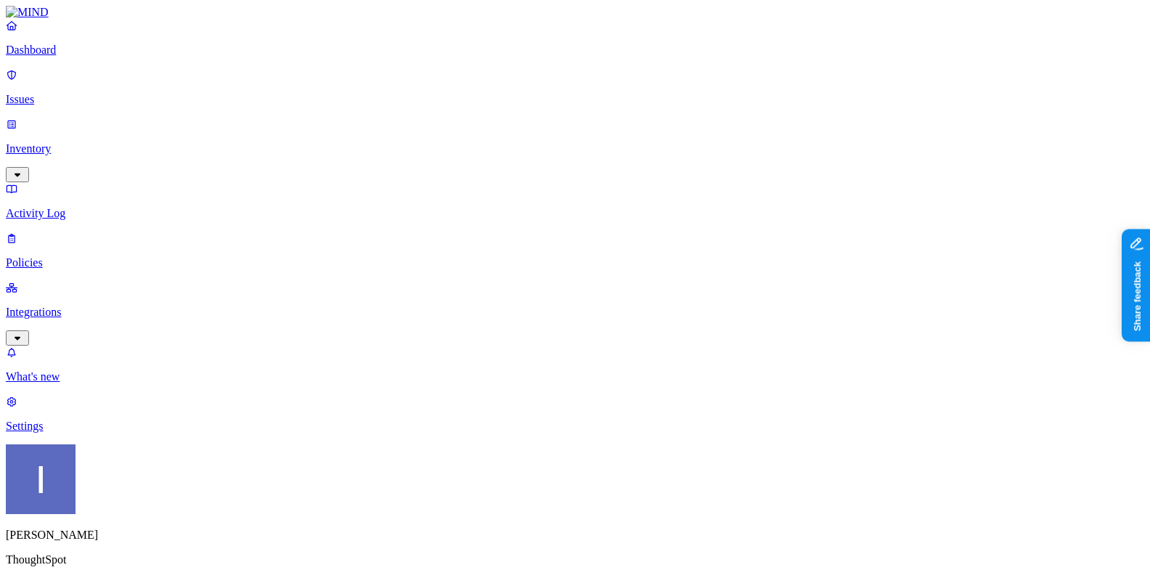
click at [89, 433] on p "Settings" at bounding box center [575, 426] width 1138 height 13
click at [106, 306] on p "Integrations" at bounding box center [575, 312] width 1138 height 13
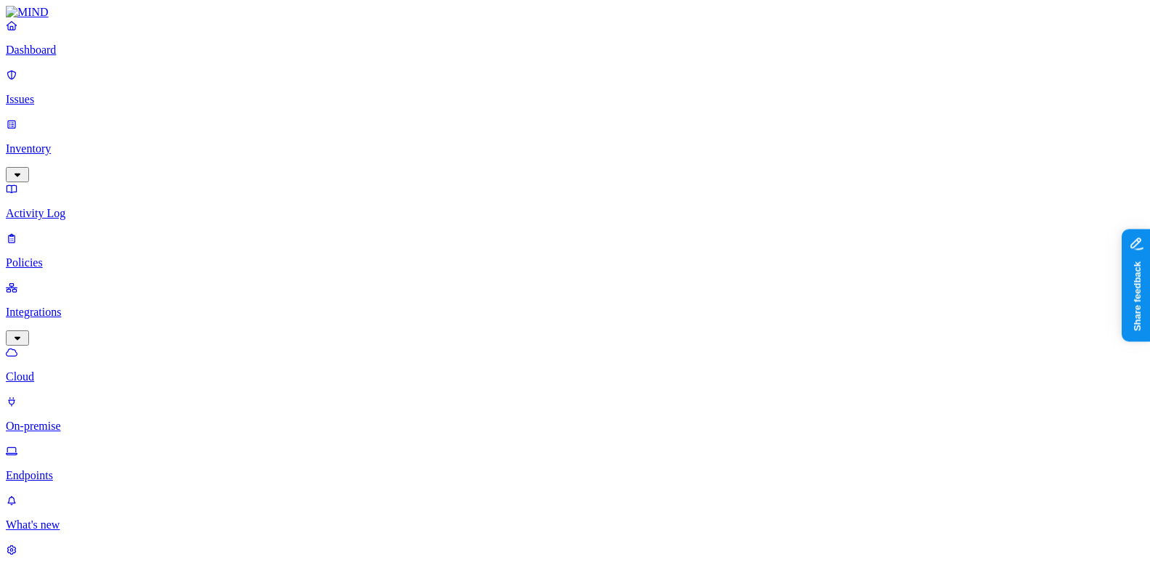
click at [105, 469] on p "Endpoints" at bounding box center [575, 475] width 1138 height 13
click at [107, 306] on p "Integrations" at bounding box center [575, 312] width 1138 height 13
click at [107, 346] on link "Cloud" at bounding box center [575, 365] width 1138 height 38
click at [90, 118] on link "Inventory" at bounding box center [575, 149] width 1138 height 62
click at [89, 256] on p "Users" at bounding box center [575, 262] width 1138 height 13
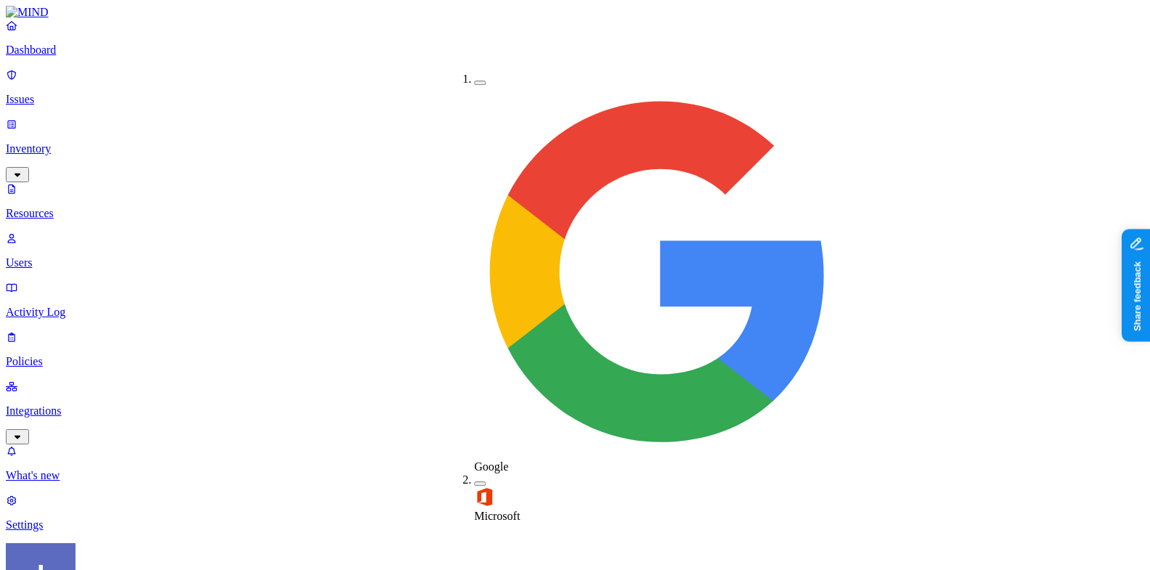
click at [489, 460] on span "Google" at bounding box center [491, 466] width 34 height 12
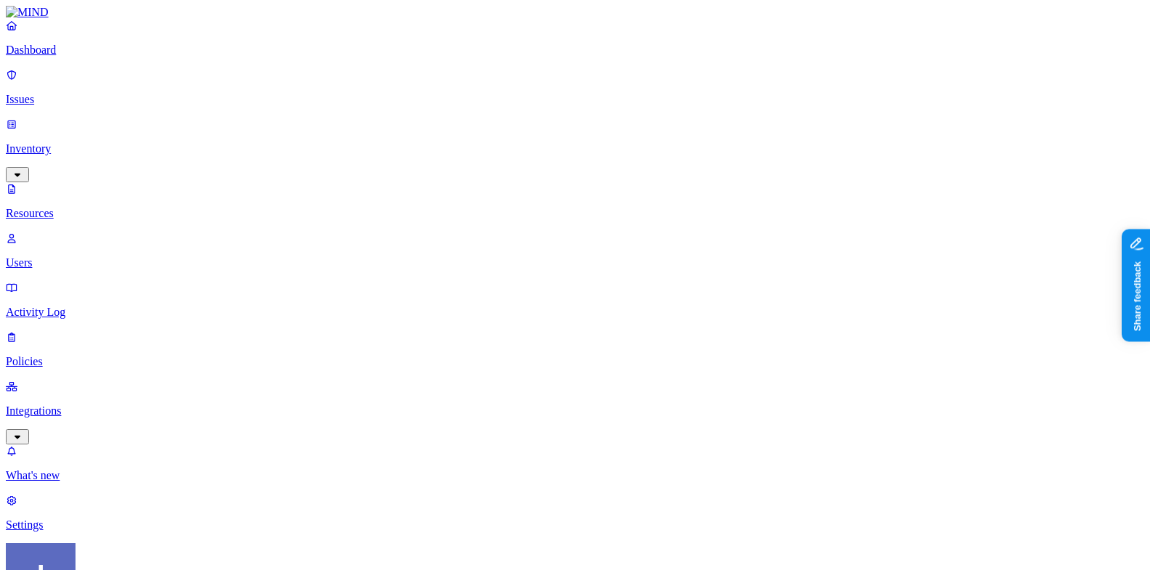
type input "seek"
click at [409, 114] on div "seekwell.io" at bounding box center [413, 107] width 140 height 13
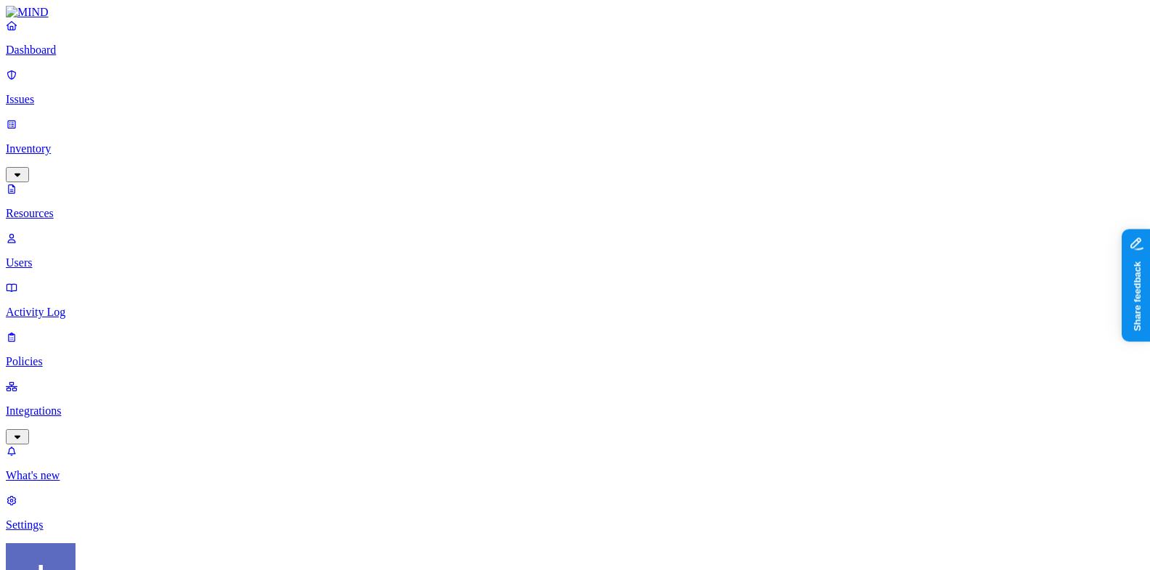
click at [89, 57] on p "Dashboard" at bounding box center [575, 50] width 1138 height 13
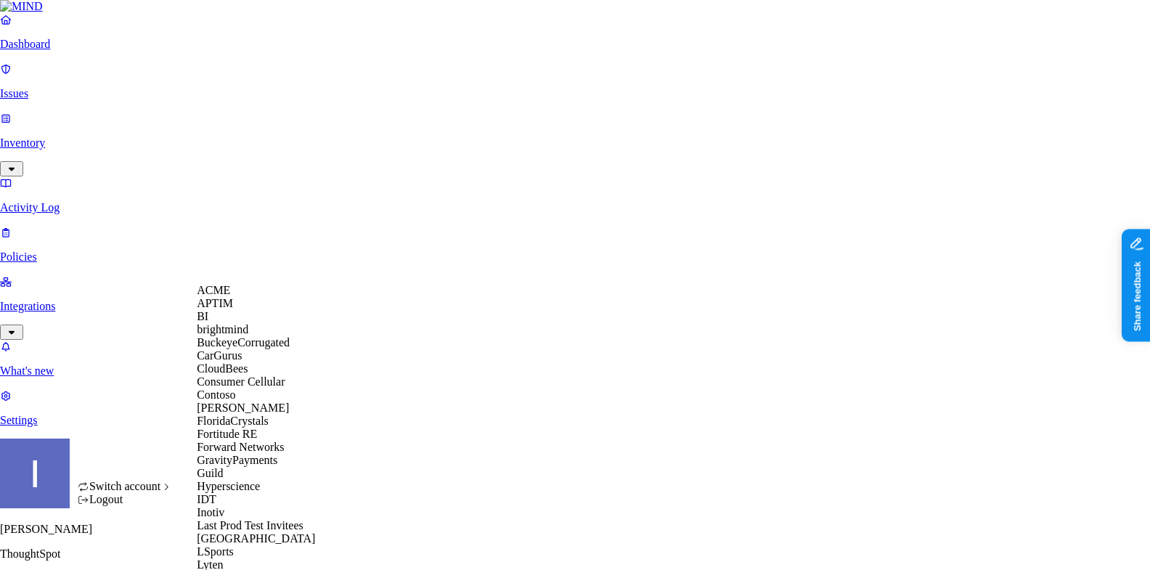
click at [248, 297] on div "ACME" at bounding box center [267, 290] width 141 height 13
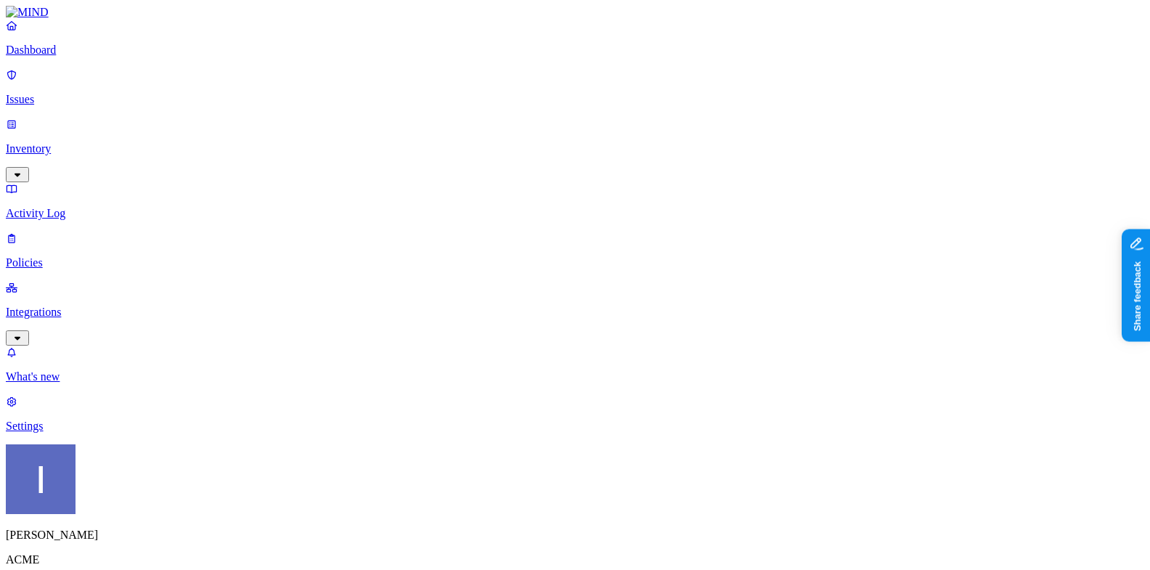
drag, startPoint x: 1032, startPoint y: 185, endPoint x: 914, endPoint y: 179, distance: 117.8
drag, startPoint x: 1063, startPoint y: 183, endPoint x: 868, endPoint y: 189, distance: 194.6
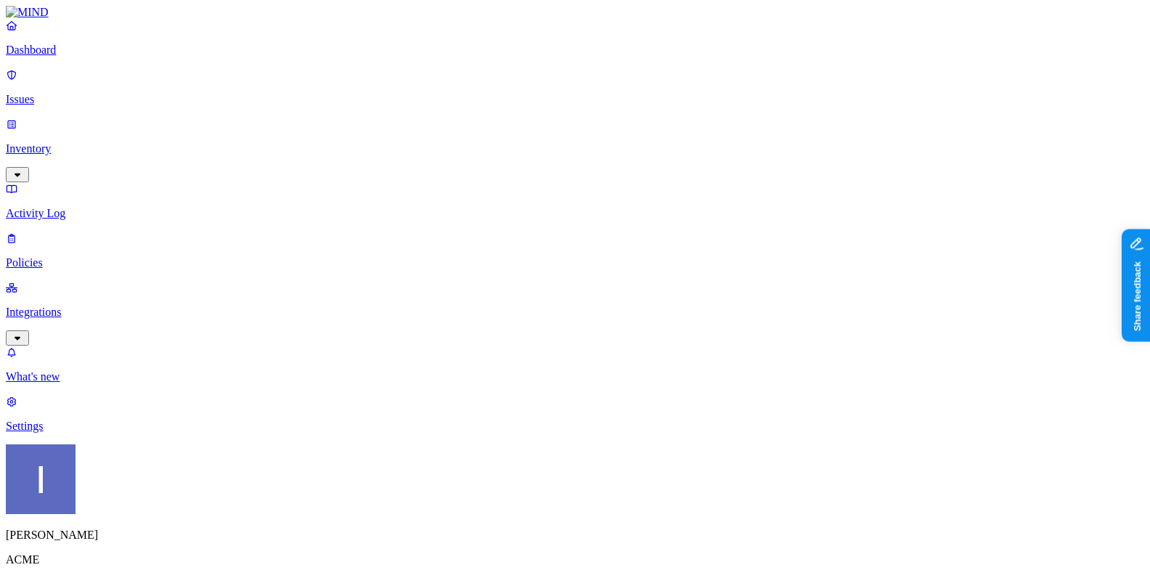
click at [40, 306] on p "Integrations" at bounding box center [575, 312] width 1138 height 13
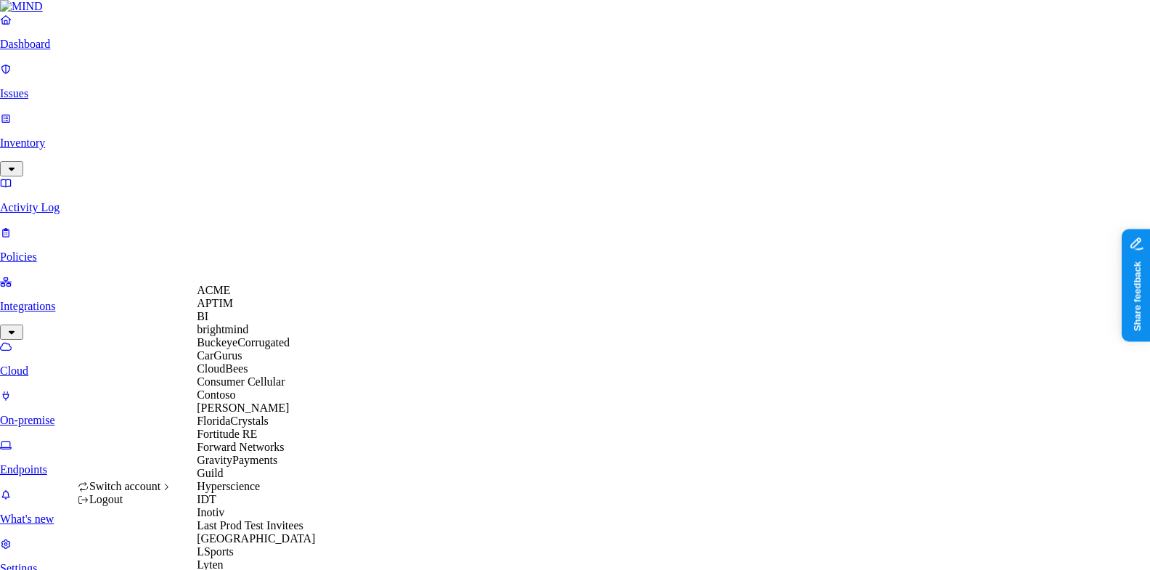
scroll to position [701, 0]
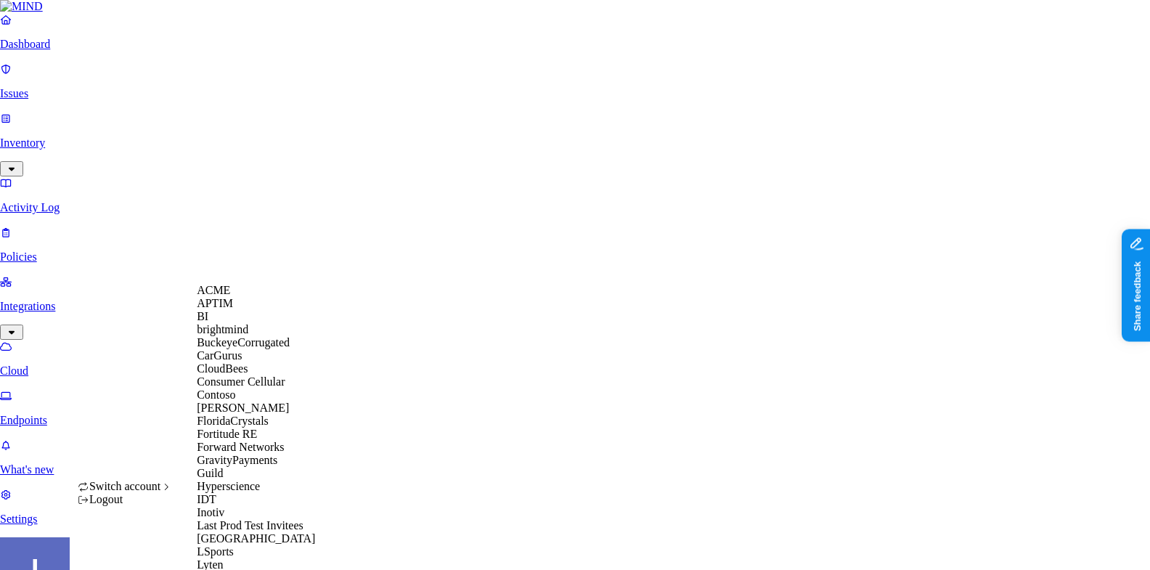
scroll to position [40, 0]
click at [250, 362] on div "CarGurus" at bounding box center [267, 355] width 141 height 13
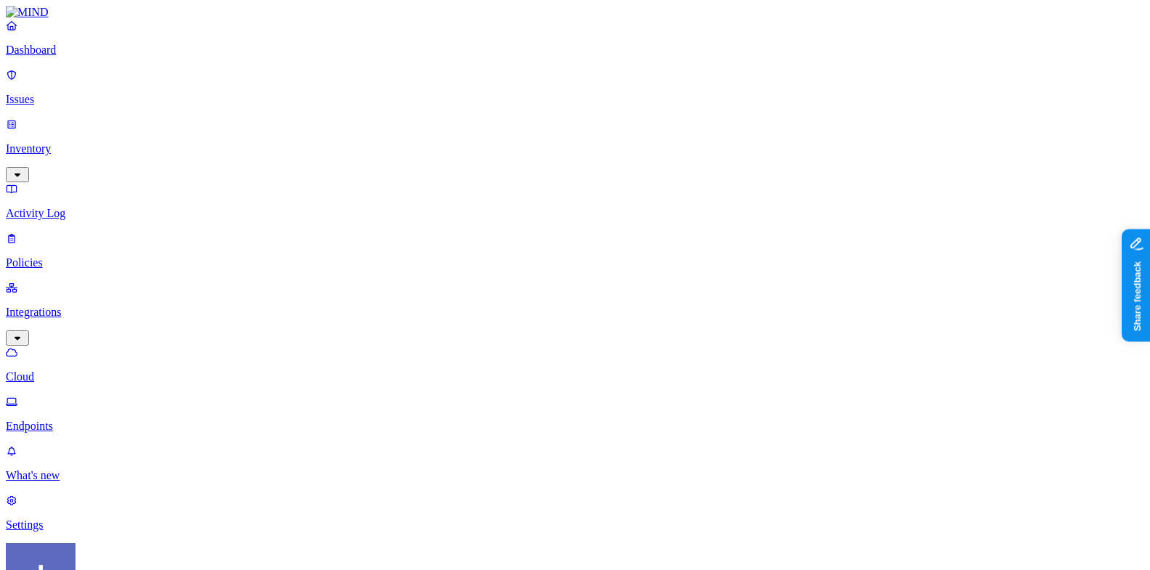
click at [70, 395] on link "Endpoints" at bounding box center [575, 414] width 1138 height 38
click at [110, 346] on link "Cloud" at bounding box center [575, 365] width 1138 height 38
click at [125, 420] on p "Endpoints" at bounding box center [575, 426] width 1138 height 13
click at [73, 370] on p "Cloud" at bounding box center [575, 376] width 1138 height 13
click at [148, 549] on html "Dashboard Issues Inventory Activity Log Policies Integrations Cloud Endpoints W…" at bounding box center [575, 383] width 1150 height 767
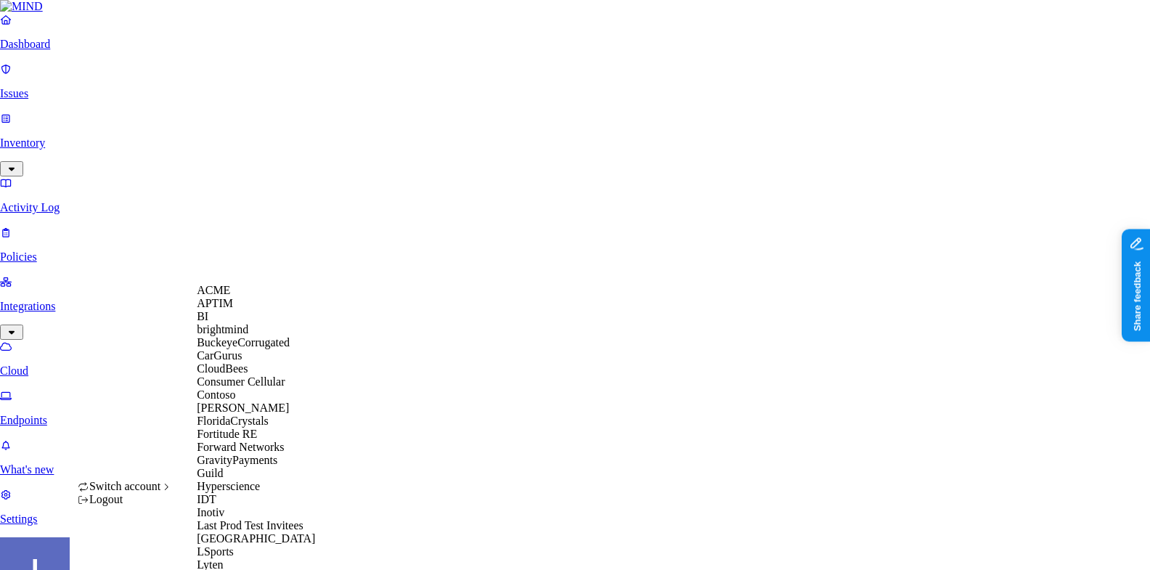
scroll to position [490, 0]
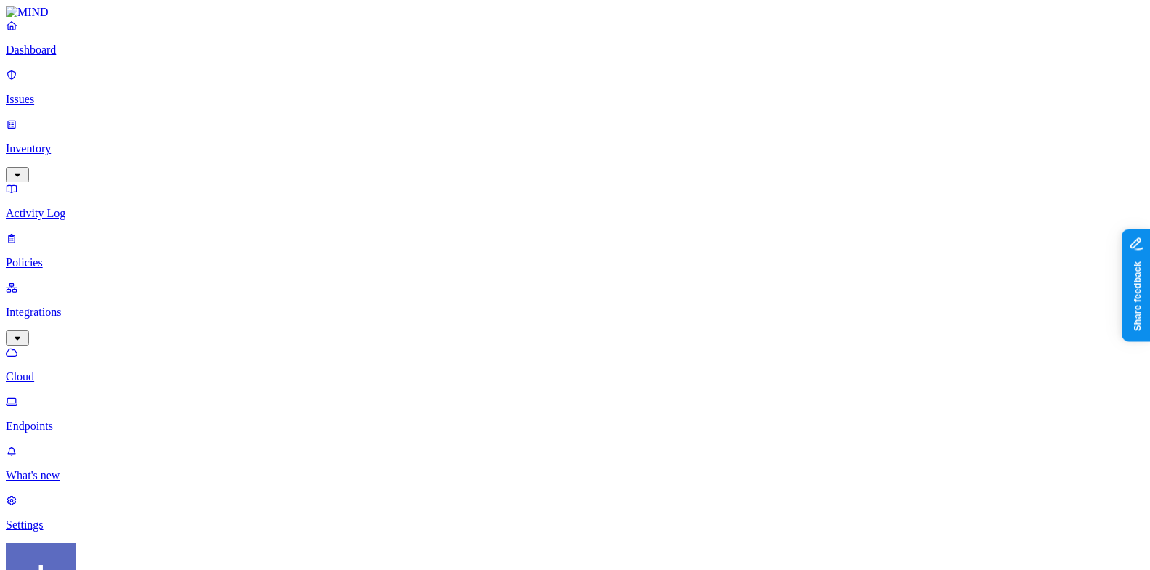
click at [107, 118] on link "Inventory" at bounding box center [575, 149] width 1138 height 62
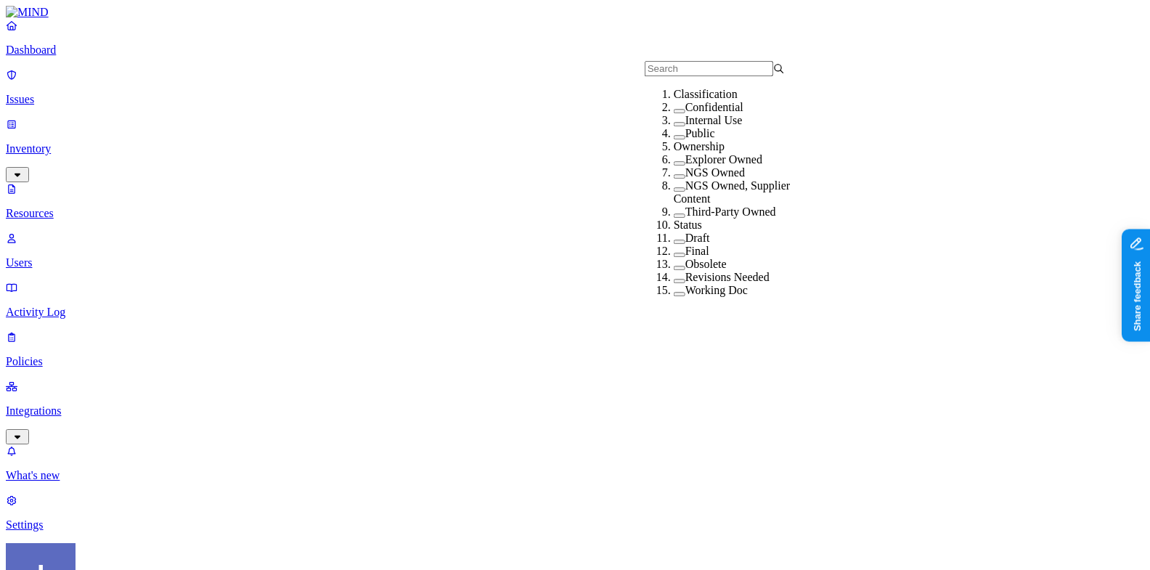
scroll to position [197, 0]
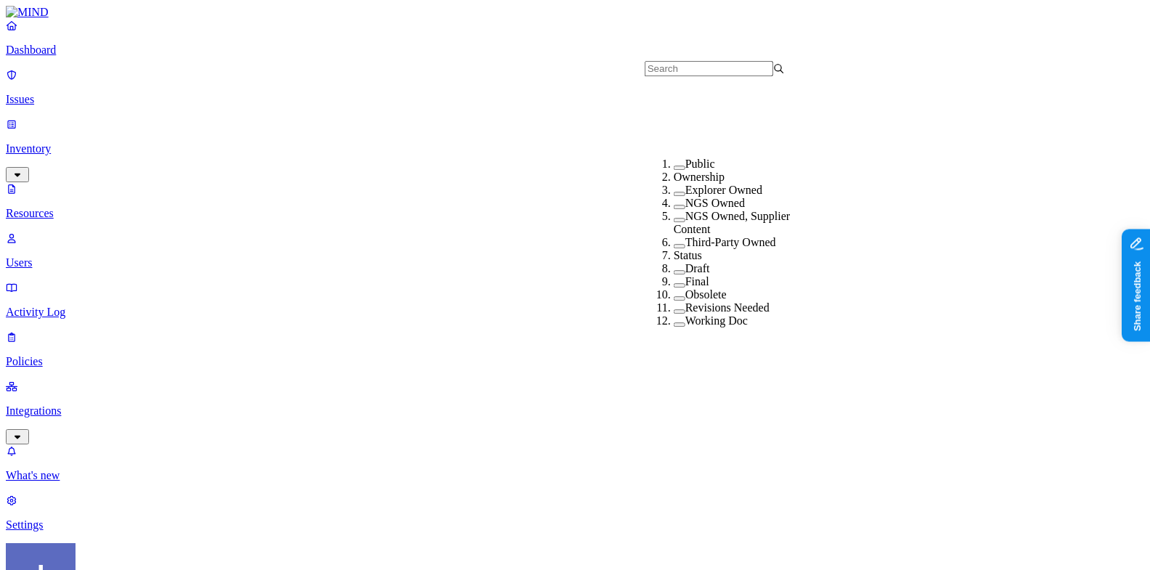
click at [674, 314] on div "Working Doc" at bounding box center [744, 320] width 140 height 13
click at [674, 314] on div "Working Doc" at bounding box center [744, 321] width 140 height 15
click at [685, 236] on label "Third-Party Owned" at bounding box center [730, 242] width 91 height 12
click at [685, 237] on label "Third-Party Owned" at bounding box center [730, 243] width 91 height 12
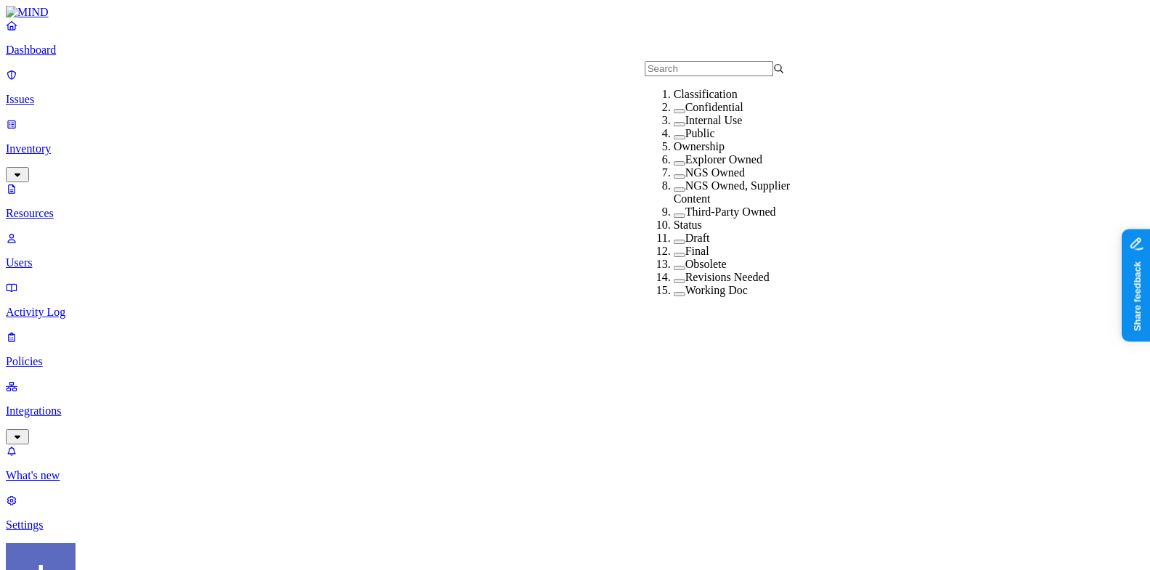
scroll to position [105, 0]
click at [698, 166] on div "NGS Owned" at bounding box center [744, 172] width 140 height 13
click at [698, 166] on div "NGS Owned" at bounding box center [744, 173] width 140 height 15
click at [698, 179] on label "NGS Owned, Supplier Content" at bounding box center [732, 191] width 116 height 25
click at [696, 180] on label "NGS Owned, Supplier Content" at bounding box center [732, 193] width 116 height 27
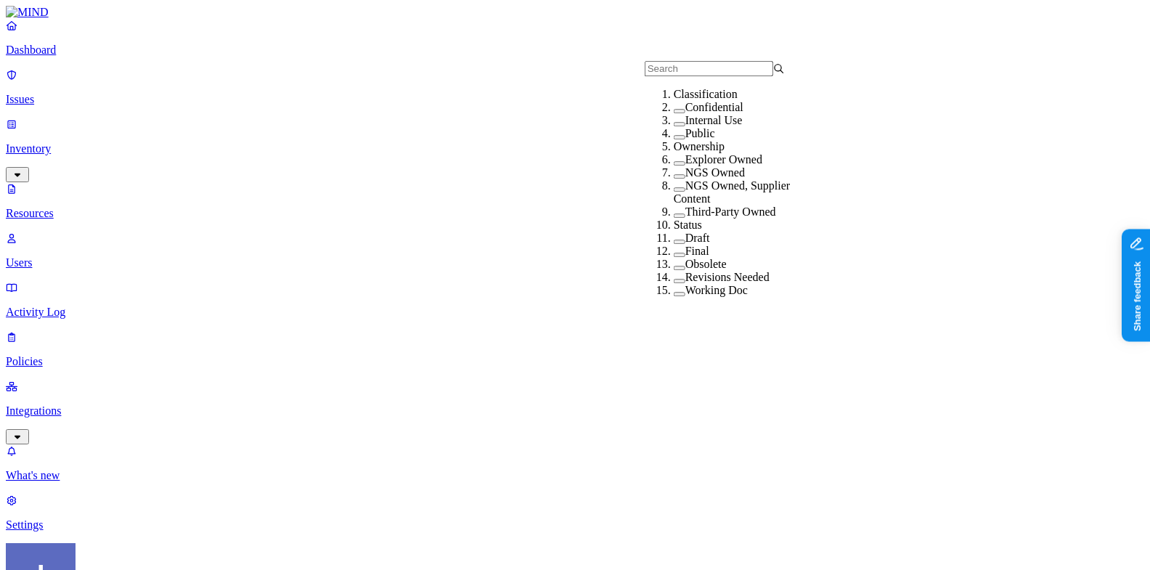
click at [695, 153] on label "Explorer Owned" at bounding box center [723, 159] width 77 height 12
click at [695, 154] on label "Explorer Owned" at bounding box center [723, 160] width 77 height 12
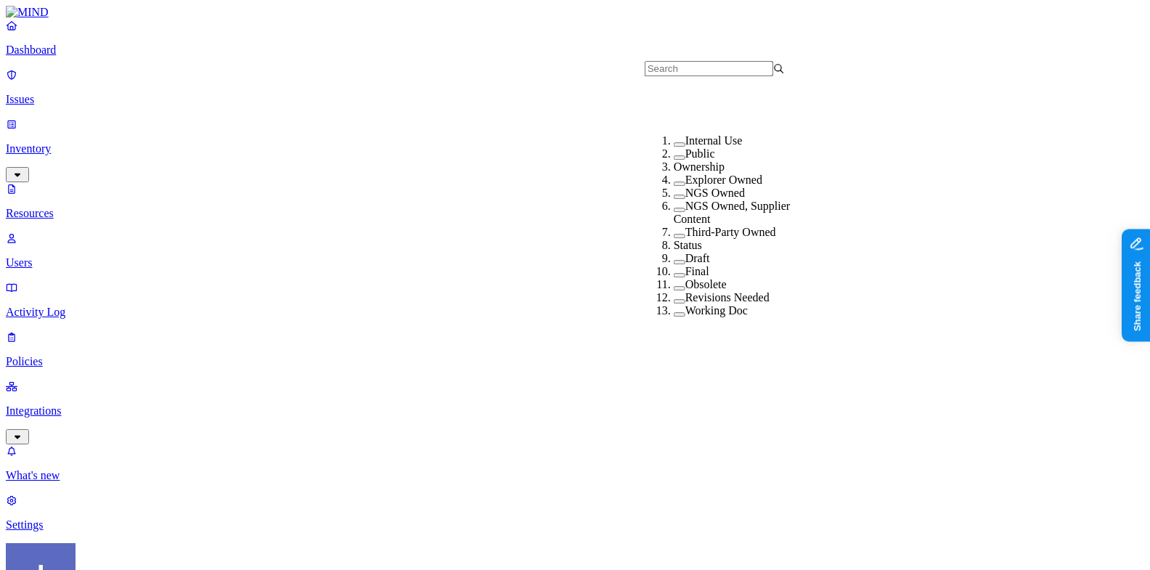
scroll to position [101, 0]
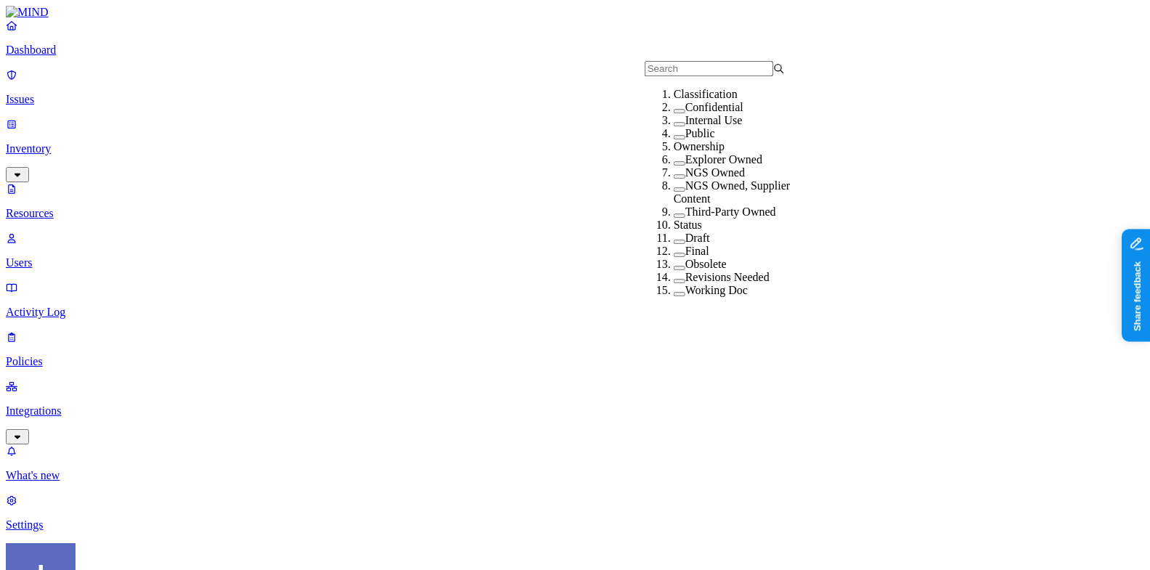
click at [692, 210] on div "Third-Party Owned" at bounding box center [744, 211] width 140 height 13
click at [692, 209] on div "Third-Party Owned" at bounding box center [744, 212] width 140 height 15
click at [700, 179] on label "NGS Owned, Supplier Content" at bounding box center [732, 191] width 116 height 25
click at [702, 179] on div "NGS Owned, Supplier Content" at bounding box center [744, 193] width 140 height 28
click at [702, 166] on label "NGS Owned" at bounding box center [715, 172] width 60 height 12
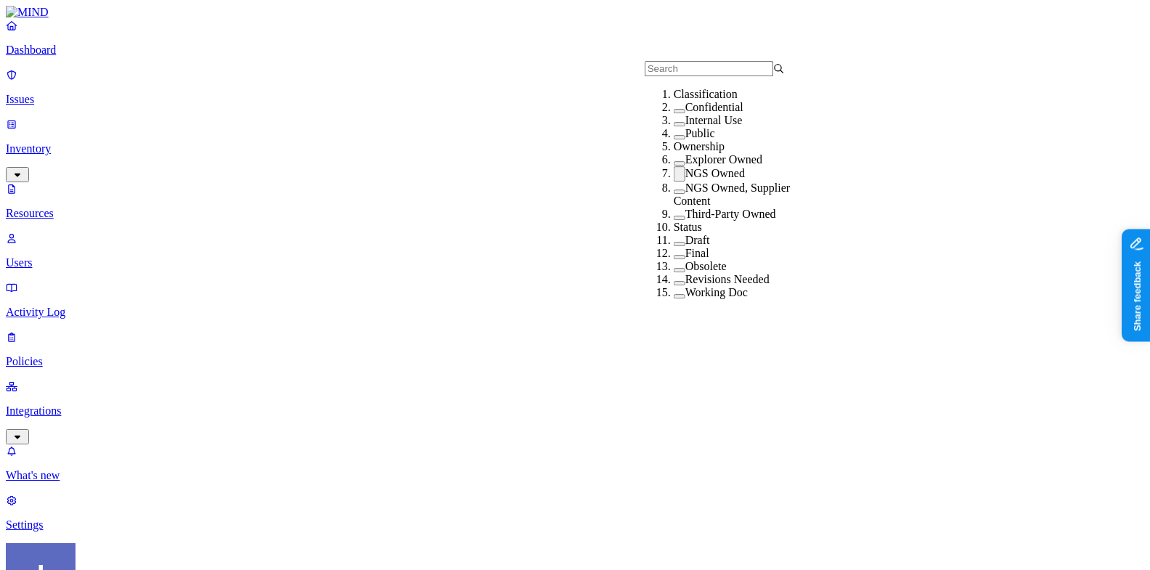
click at [698, 167] on label "NGS Owned" at bounding box center [715, 173] width 60 height 12
click at [698, 153] on label "Explorer Owned" at bounding box center [723, 159] width 77 height 12
click at [698, 154] on label "Explorer Owned" at bounding box center [723, 160] width 77 height 12
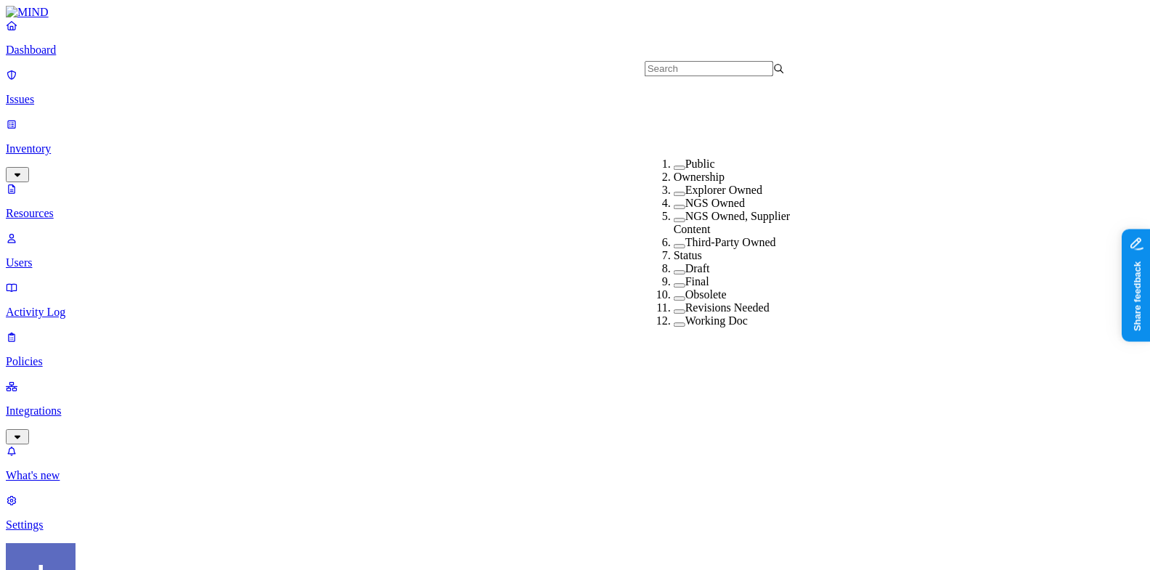
click at [687, 314] on label "Working Doc" at bounding box center [716, 320] width 62 height 12
click at [688, 315] on label "Working Doc" at bounding box center [716, 321] width 62 height 12
click at [687, 301] on label "Revisions Needed" at bounding box center [727, 307] width 84 height 12
click at [687, 302] on label "Revisions Needed" at bounding box center [727, 308] width 84 height 12
click at [687, 288] on label "Obsolete" at bounding box center [705, 294] width 41 height 12
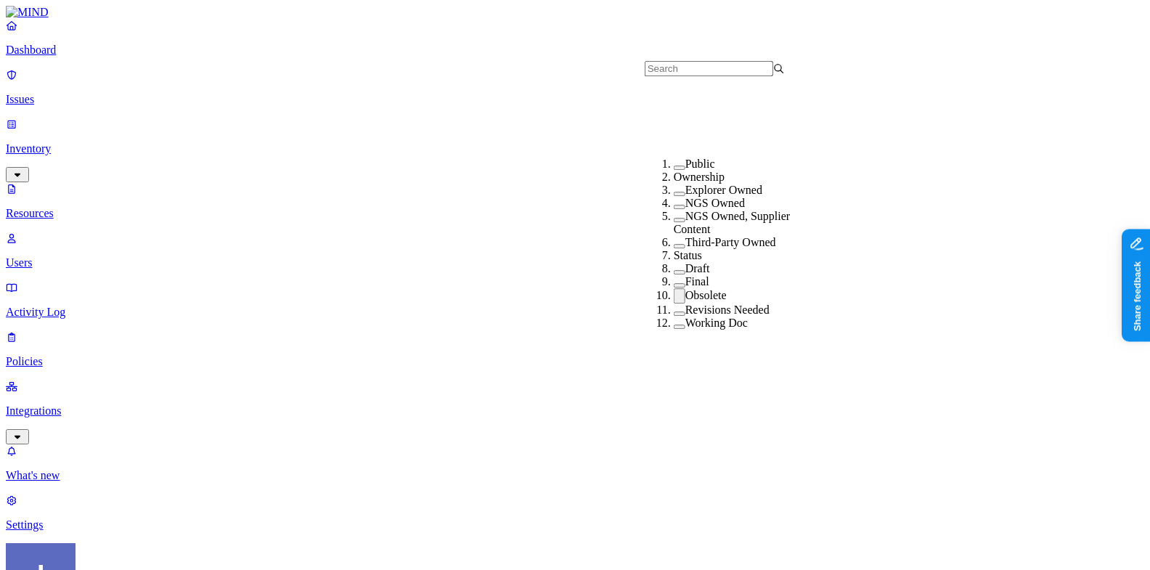
click at [687, 289] on label "Obsolete" at bounding box center [705, 295] width 41 height 12
click at [687, 275] on label "Final" at bounding box center [697, 281] width 24 height 12
click at [687, 276] on label "Final" at bounding box center [697, 282] width 24 height 12
click at [687, 262] on label "Draft" at bounding box center [697, 268] width 25 height 12
click at [687, 263] on label "Draft" at bounding box center [697, 269] width 25 height 12
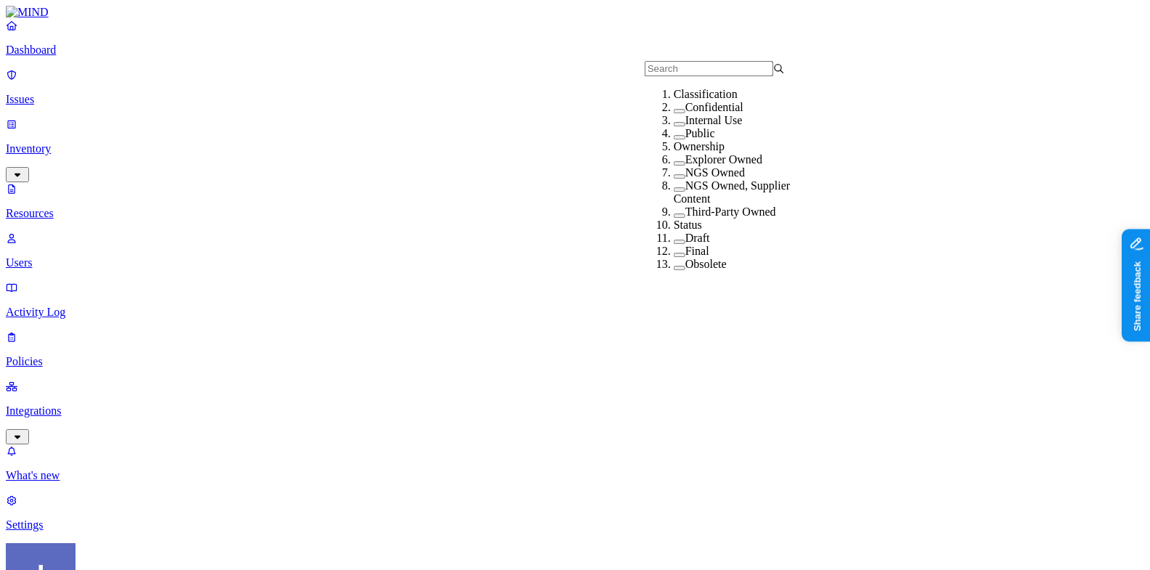
click at [685, 113] on label "Confidential" at bounding box center [714, 107] width 58 height 12
click at [685, 114] on label "Confidential" at bounding box center [714, 108] width 58 height 12
click at [685, 126] on label "Internal Use" at bounding box center [713, 120] width 57 height 12
click at [686, 127] on label "Internal Use" at bounding box center [713, 121] width 57 height 12
click at [686, 139] on label "Public" at bounding box center [700, 133] width 30 height 12
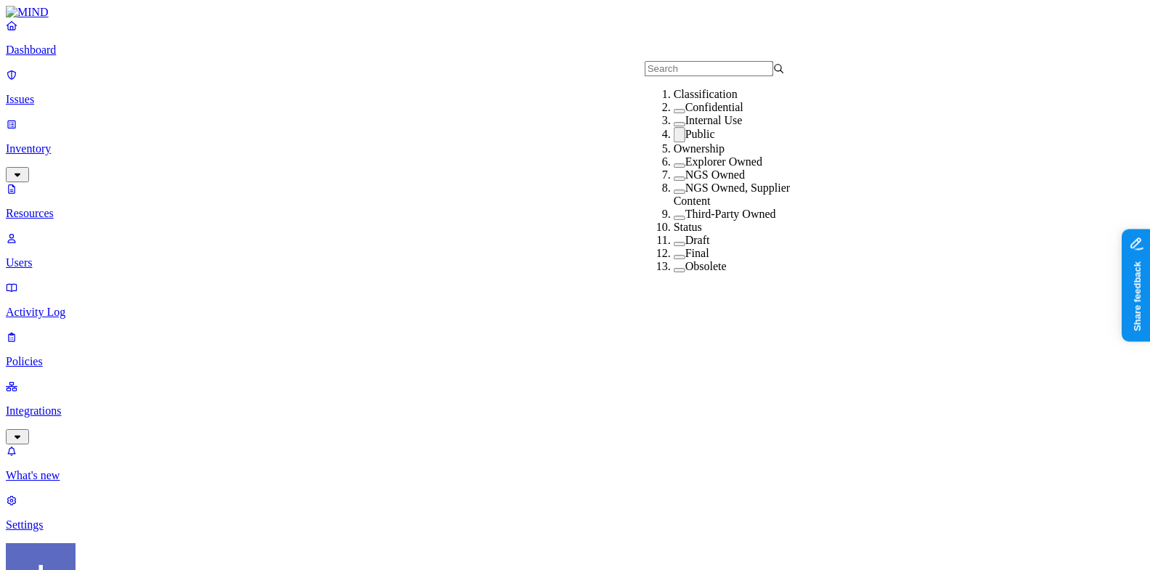
click at [686, 140] on label "Public" at bounding box center [700, 134] width 30 height 12
click at [698, 101] on div "Classification" at bounding box center [744, 94] width 140 height 13
click at [698, 113] on label "Confidential" at bounding box center [714, 107] width 58 height 12
click at [698, 114] on label "Confidential" at bounding box center [714, 108] width 58 height 12
